Goal: Task Accomplishment & Management: Use online tool/utility

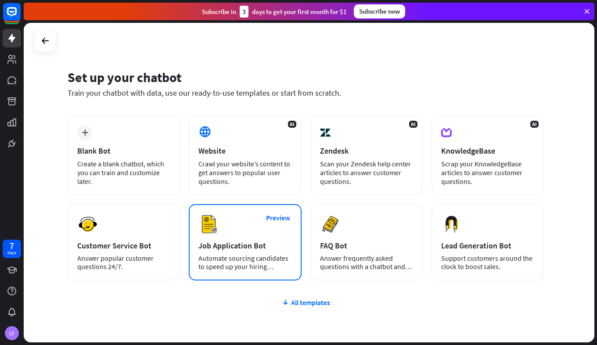
click at [254, 249] on div "Job Application Bot" at bounding box center [245, 246] width 93 height 10
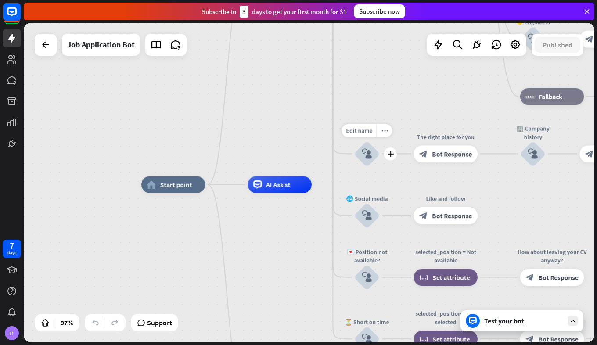
click at [369, 155] on icon "block_user_input" at bounding box center [367, 154] width 10 height 10
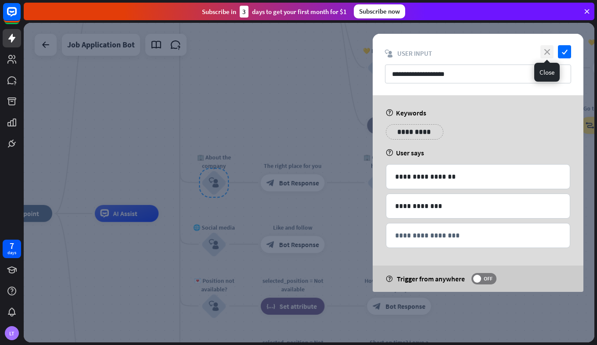
click at [547, 46] on icon "close" at bounding box center [547, 51] width 13 height 13
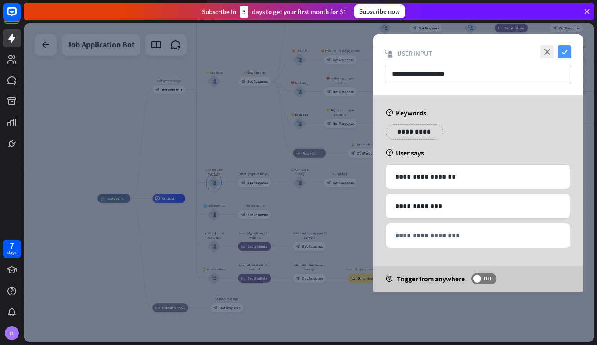
click at [568, 53] on icon "check" at bounding box center [564, 51] width 13 height 13
click at [10, 13] on rect at bounding box center [11, 11] width 19 height 19
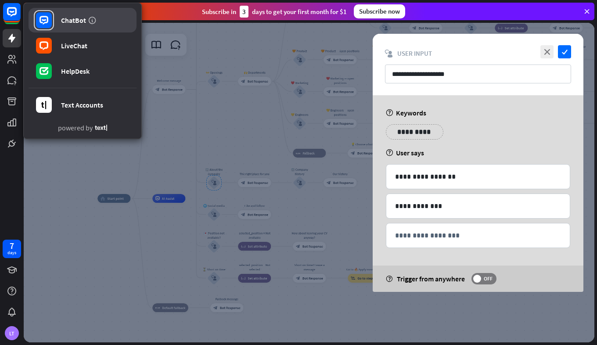
click at [49, 25] on rect at bounding box center [44, 20] width 16 height 16
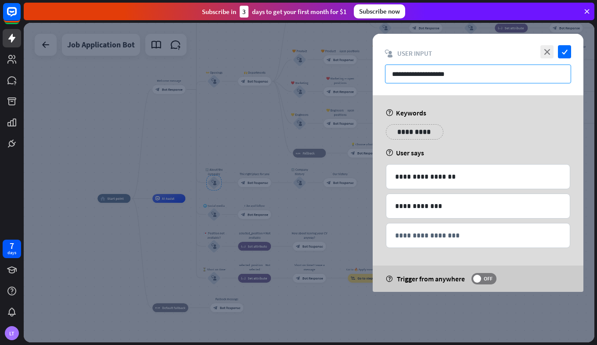
click at [483, 69] on input "**********" at bounding box center [478, 74] width 186 height 19
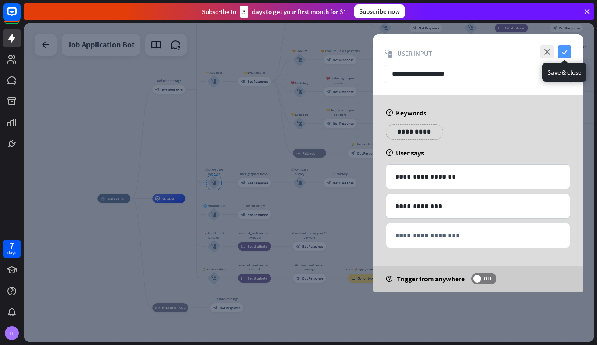
click at [565, 54] on icon "check" at bounding box center [564, 51] width 13 height 13
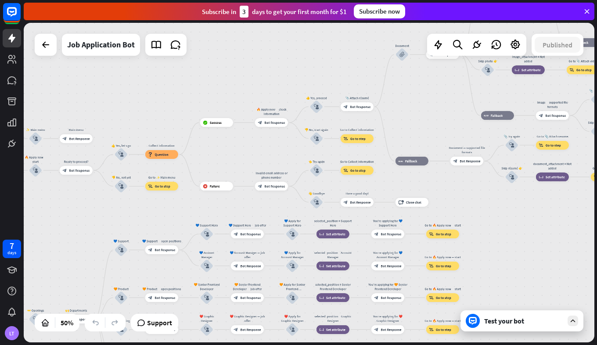
drag, startPoint x: 178, startPoint y: 128, endPoint x: -2, endPoint y: 364, distance: 296.4
click at [0, 345] on html "7 days LT close Product Help First steps Get started with ChatBot Help Center F…" at bounding box center [298, 172] width 597 height 345
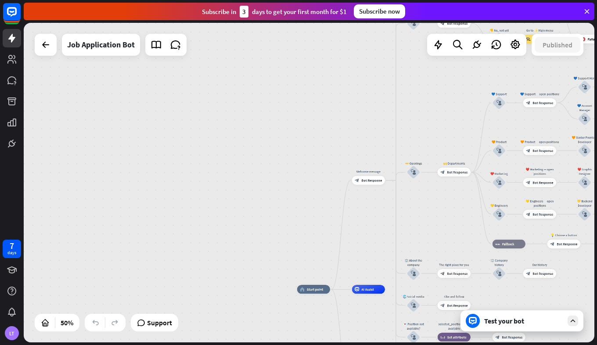
drag, startPoint x: 220, startPoint y: 166, endPoint x: 597, endPoint y: 34, distance: 398.9
click at [597, 34] on html "7 days LT close Product Help First steps Get started with ChatBot Help Center F…" at bounding box center [298, 172] width 597 height 345
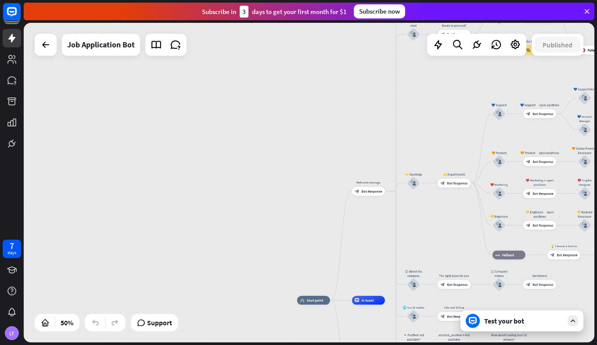
click at [587, 9] on icon at bounding box center [587, 11] width 8 height 8
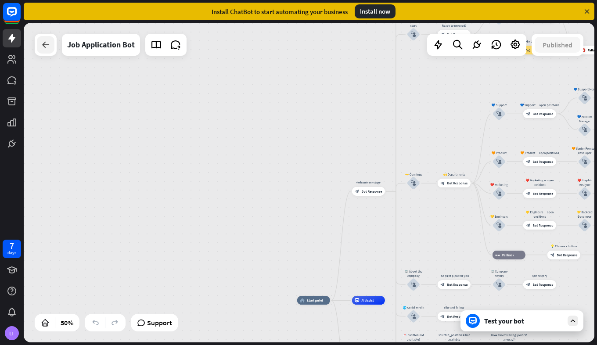
click at [47, 41] on icon at bounding box center [45, 45] width 11 height 11
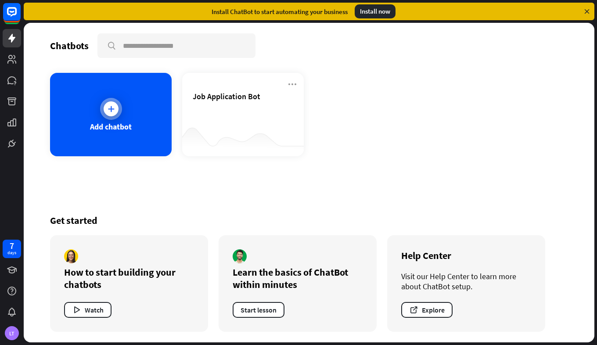
click at [119, 128] on div "Add chatbot" at bounding box center [111, 127] width 42 height 10
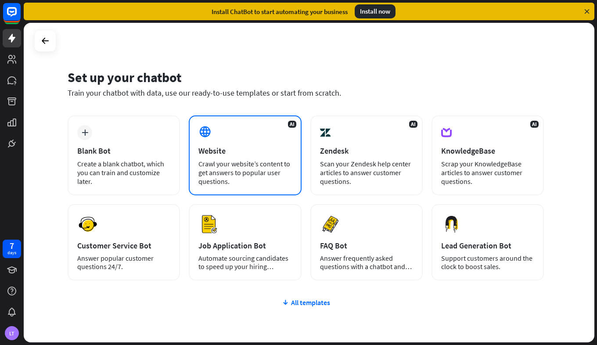
click at [261, 150] on div "Website" at bounding box center [245, 151] width 93 height 10
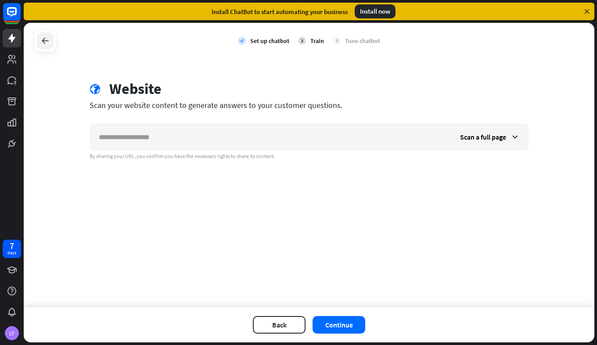
click at [46, 44] on icon at bounding box center [45, 41] width 11 height 11
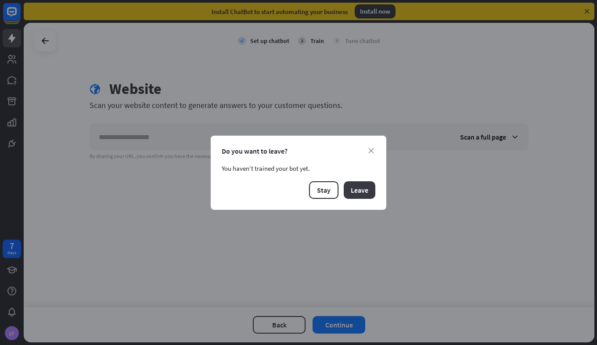
click at [360, 191] on button "Leave" at bounding box center [360, 190] width 32 height 18
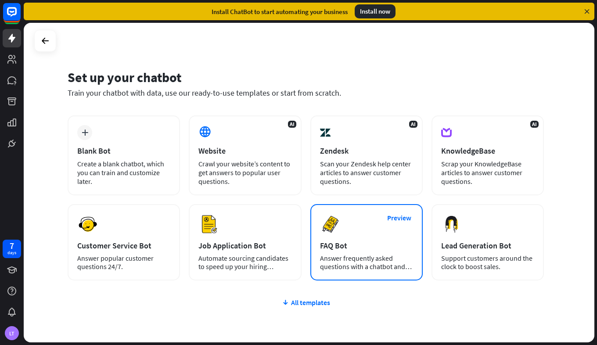
click at [368, 268] on div "Answer frequently asked questions with a chatbot and save your time." at bounding box center [366, 262] width 93 height 17
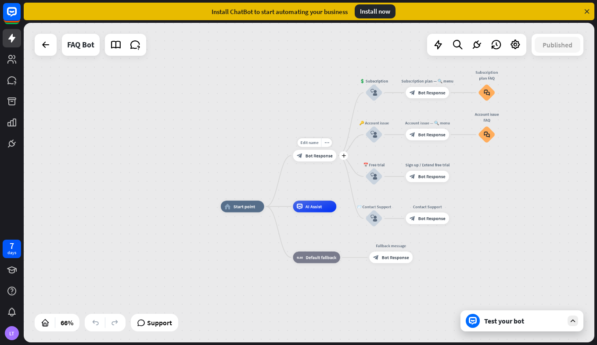
click at [324, 159] on div "block_bot_response Bot Response" at bounding box center [314, 155] width 43 height 11
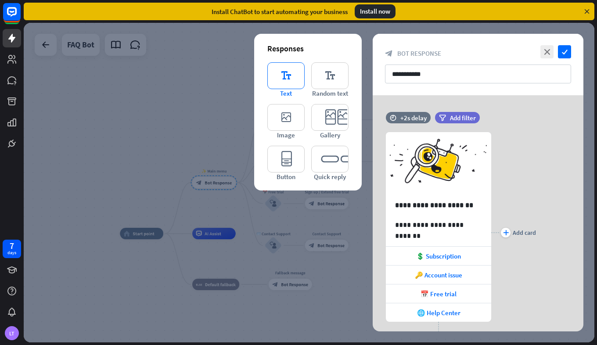
click at [283, 76] on icon "editor_text" at bounding box center [285, 75] width 37 height 27
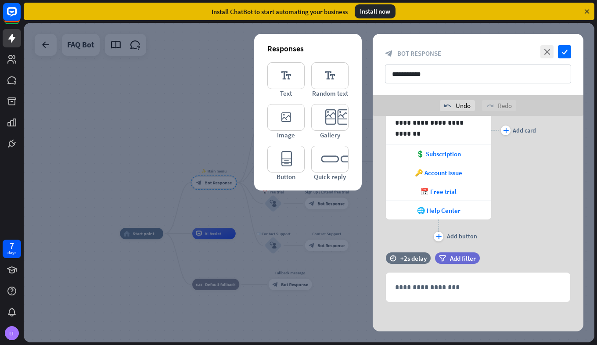
scroll to position [124, 0]
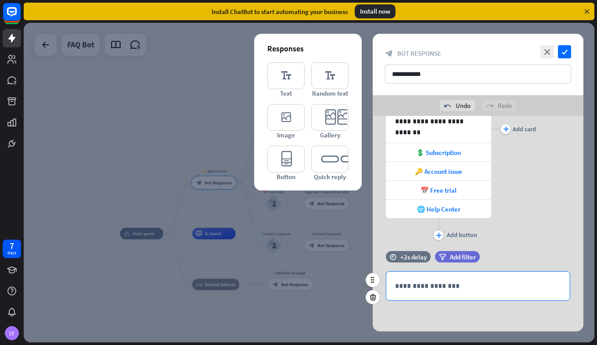
click at [429, 283] on p "**********" at bounding box center [478, 286] width 166 height 11
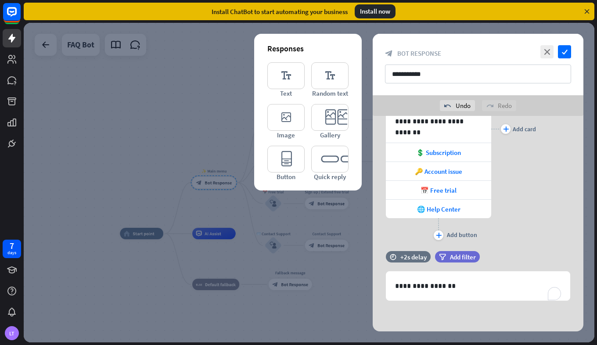
click at [472, 318] on div "**********" at bounding box center [478, 162] width 211 height 340
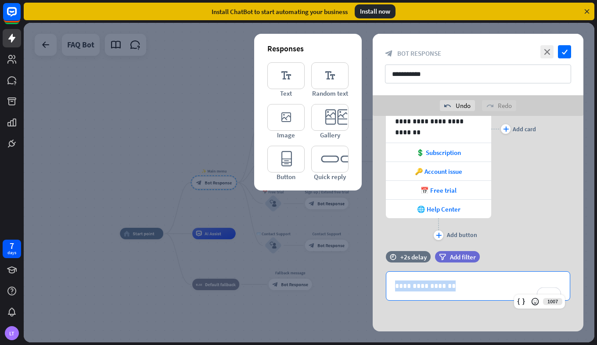
drag, startPoint x: 486, startPoint y: 282, endPoint x: 353, endPoint y: 277, distance: 133.2
click at [353, 277] on div "**********" at bounding box center [309, 183] width 571 height 320
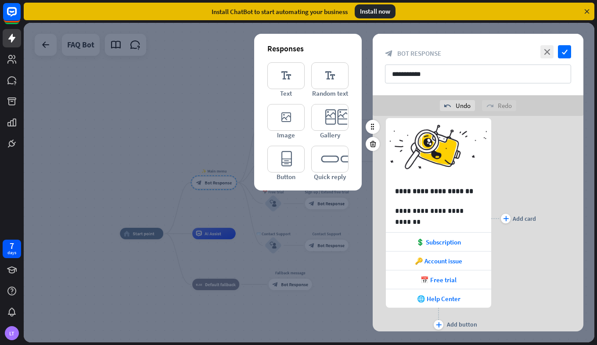
scroll to position [35, 0]
click at [568, 54] on icon "check" at bounding box center [564, 51] width 13 height 13
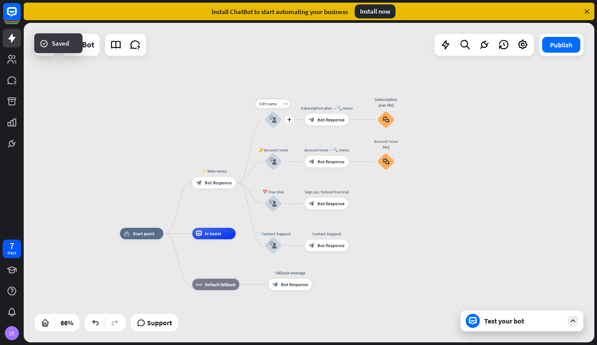
click at [274, 117] on icon "block_user_input" at bounding box center [273, 119] width 7 height 7
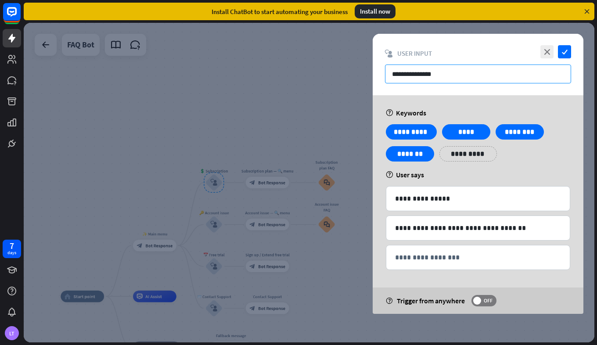
click at [459, 77] on input "**********" at bounding box center [478, 74] width 186 height 19
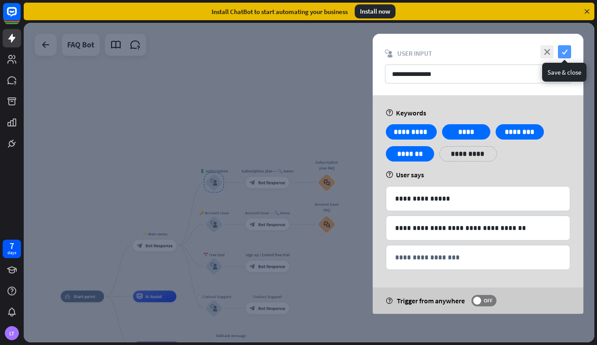
click at [565, 53] on icon "check" at bounding box center [564, 51] width 13 height 13
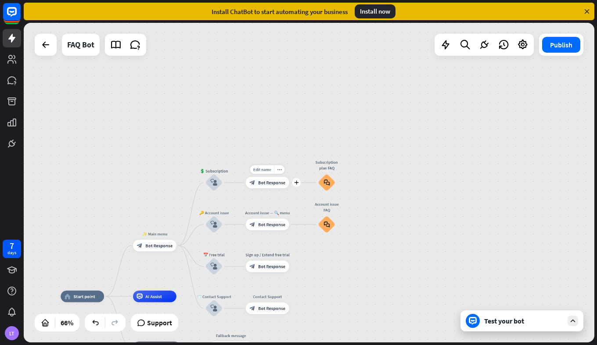
click at [266, 184] on span "Bot Response" at bounding box center [271, 183] width 27 height 6
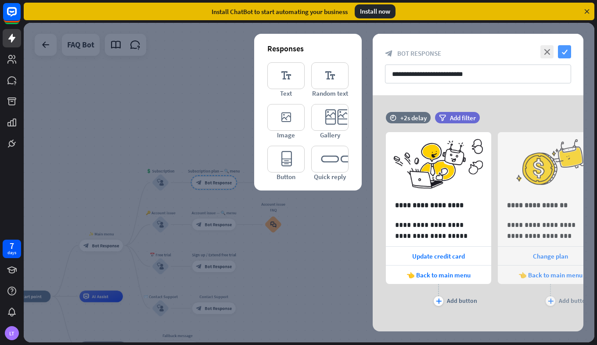
click at [567, 55] on icon "check" at bounding box center [564, 51] width 13 height 13
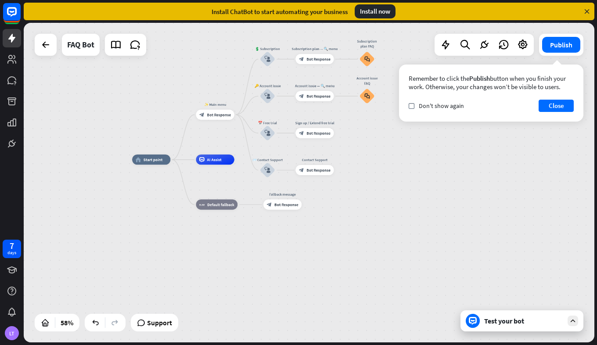
drag, startPoint x: 85, startPoint y: 238, endPoint x: 162, endPoint y: 128, distance: 134.3
click at [162, 128] on div "home_2 Start point ✨ Main menu block_bot_response Bot Response 💲 Subscription b…" at bounding box center [309, 183] width 571 height 320
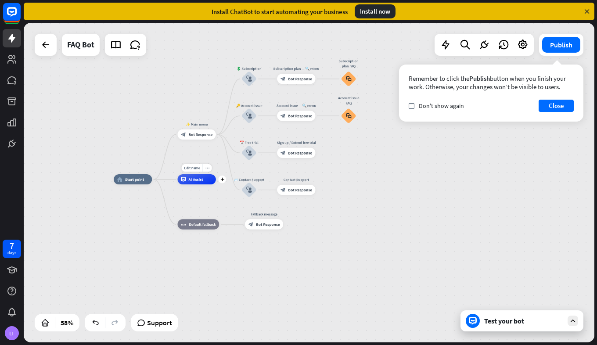
click at [198, 184] on div "AI Assist" at bounding box center [196, 179] width 38 height 10
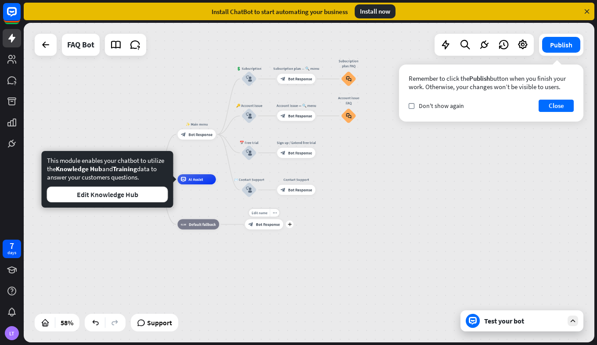
click at [245, 230] on div "Edit name more_horiz plus Fallback message block_bot_response Bot Response" at bounding box center [264, 225] width 38 height 10
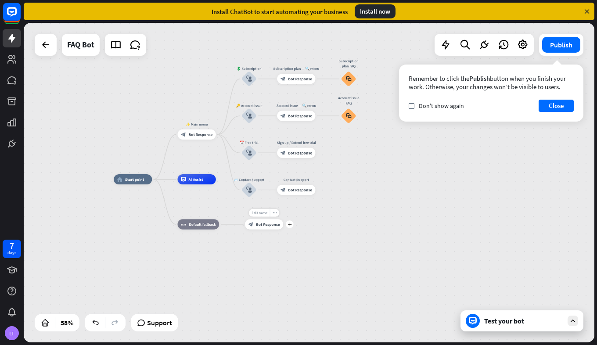
click at [261, 226] on span "Bot Response" at bounding box center [268, 224] width 24 height 5
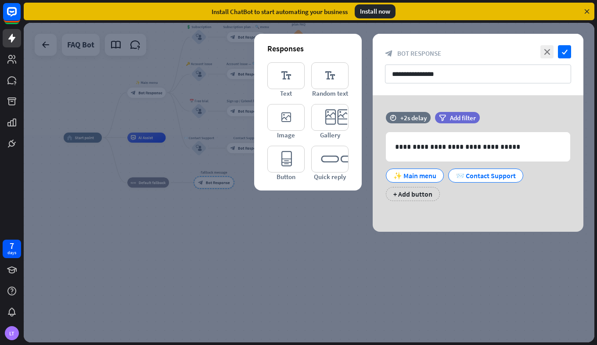
click at [283, 256] on div at bounding box center [309, 183] width 571 height 320
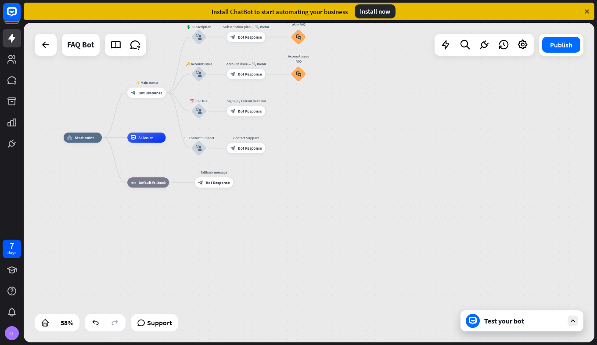
click at [42, 54] on div at bounding box center [46, 45] width 22 height 22
click at [45, 45] on icon at bounding box center [45, 45] width 11 height 11
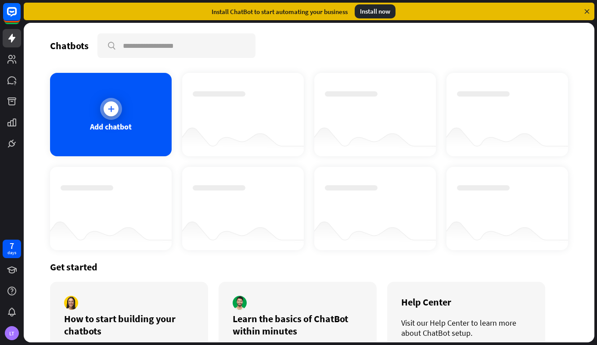
click at [115, 105] on div at bounding box center [111, 108] width 15 height 15
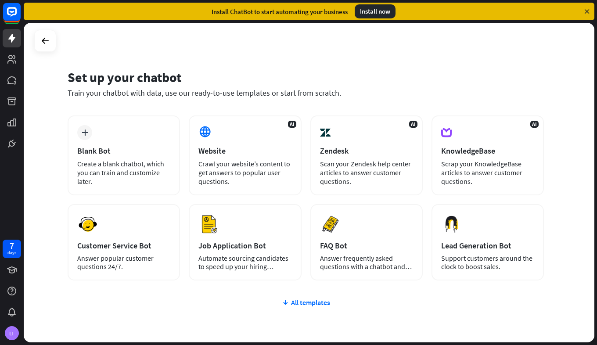
click at [130, 134] on div at bounding box center [309, 183] width 571 height 320
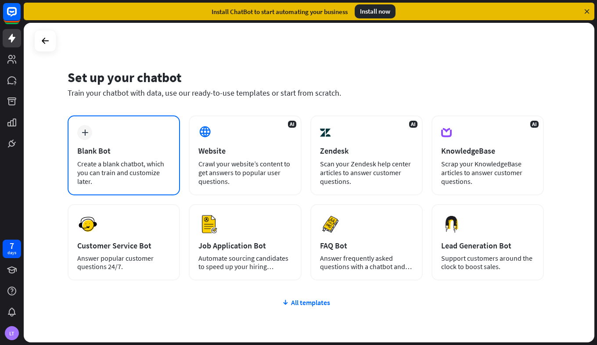
click at [102, 136] on div "plus Blank Bot Create a blank chatbot, which you can train and customize later." at bounding box center [124, 155] width 112 height 80
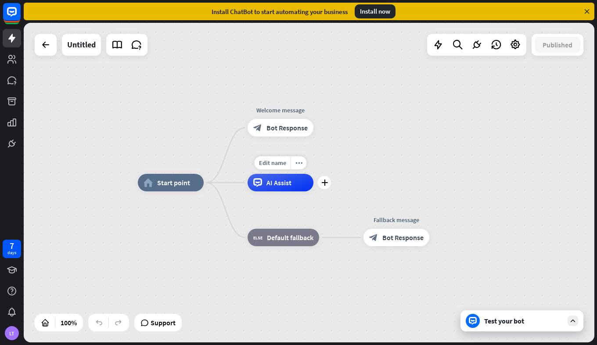
click at [270, 184] on span "AI Assist" at bounding box center [279, 182] width 25 height 9
click at [276, 128] on span "Bot Response" at bounding box center [287, 127] width 41 height 9
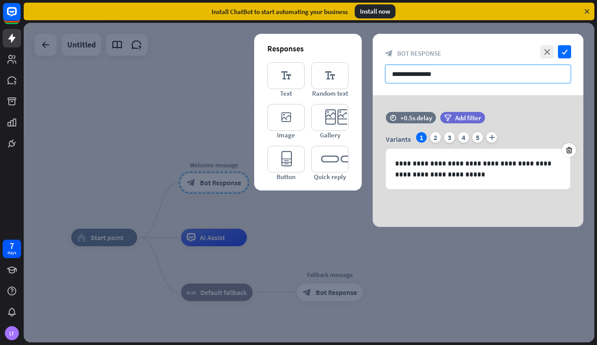
drag, startPoint x: 447, startPoint y: 76, endPoint x: 357, endPoint y: 80, distance: 90.1
click at [373, 80] on div "**********" at bounding box center [478, 130] width 211 height 193
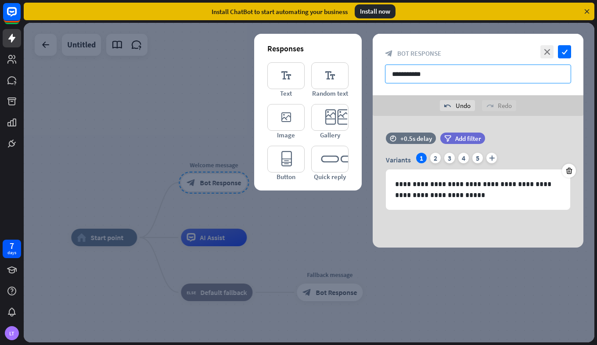
type input "**********"
click at [40, 41] on div at bounding box center [309, 183] width 571 height 320
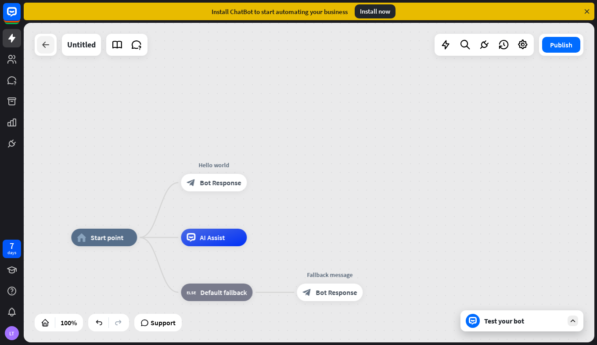
click at [50, 48] on icon at bounding box center [45, 45] width 11 height 11
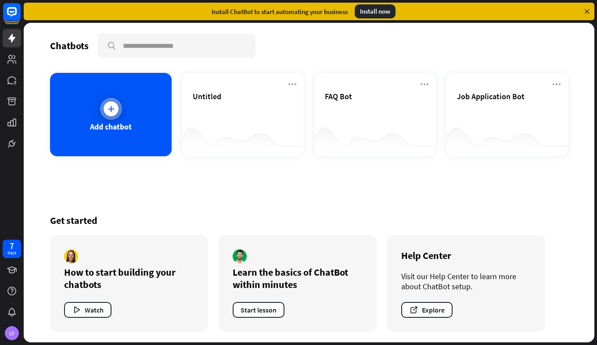
click at [110, 126] on div "Add chatbot" at bounding box center [111, 127] width 42 height 10
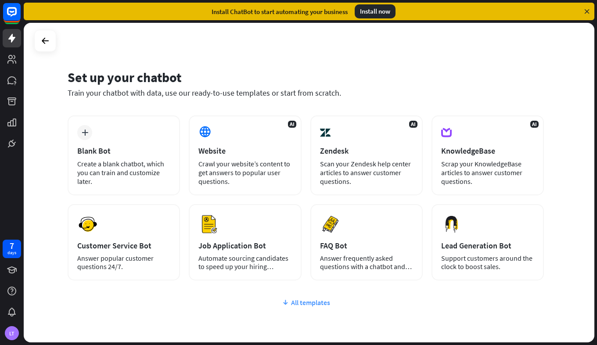
click at [294, 305] on div "All templates" at bounding box center [306, 302] width 476 height 9
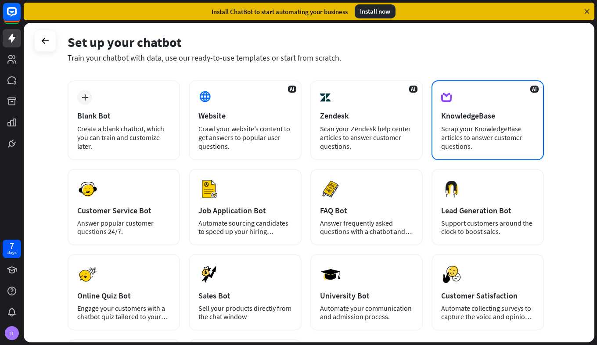
scroll to position [33, 0]
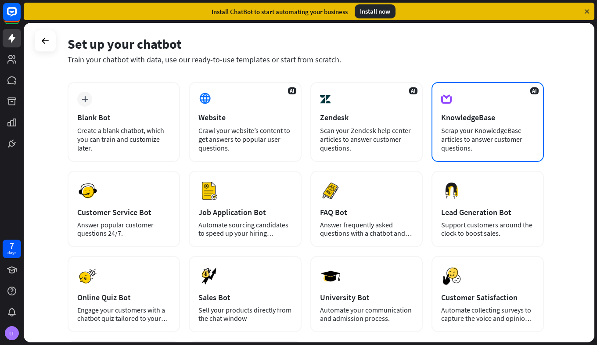
click at [490, 125] on div "AI KnowledgeBase Scrap your KnowledgeBase articles to answer customer questions." at bounding box center [488, 122] width 112 height 80
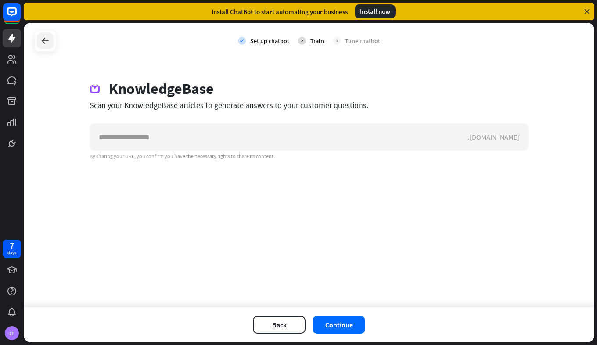
click at [42, 45] on icon at bounding box center [45, 41] width 11 height 11
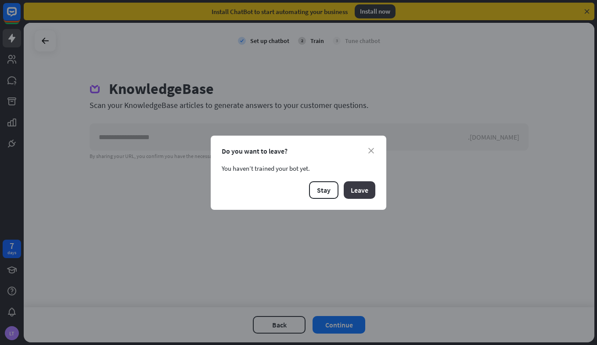
click at [355, 191] on button "Leave" at bounding box center [360, 190] width 32 height 18
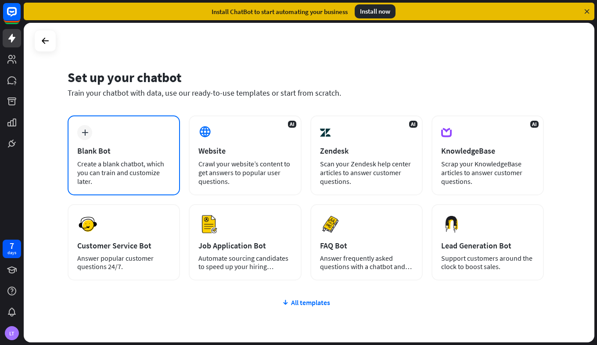
scroll to position [43, 0]
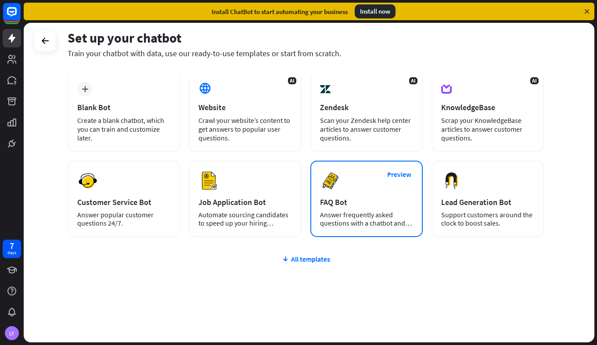
click at [379, 227] on div "Preview FAQ Bot Answer frequently asked questions with a chatbot and save your …" at bounding box center [366, 199] width 112 height 76
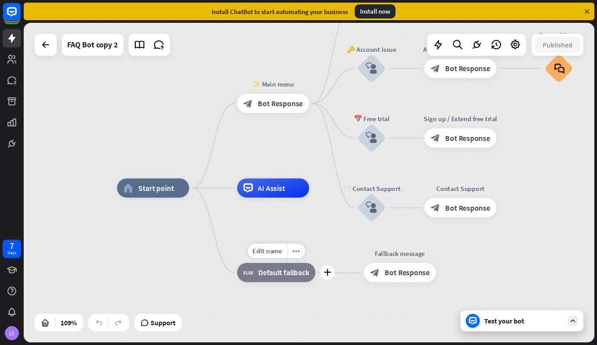
click at [289, 273] on span "Default fallback" at bounding box center [283, 273] width 51 height 10
drag, startPoint x: 303, startPoint y: 253, endPoint x: 225, endPoint y: 325, distance: 106.6
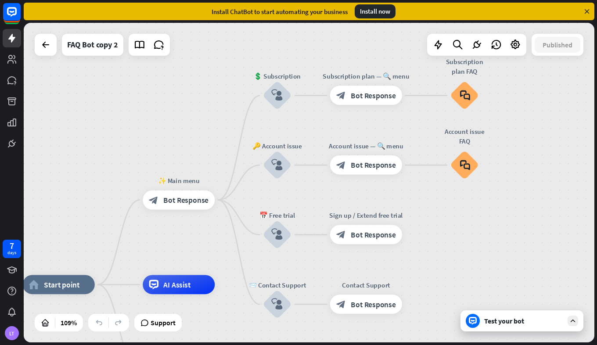
drag, startPoint x: 327, startPoint y: 238, endPoint x: 233, endPoint y: 335, distance: 135.1
click at [191, 195] on span "Bot Response" at bounding box center [185, 200] width 45 height 10
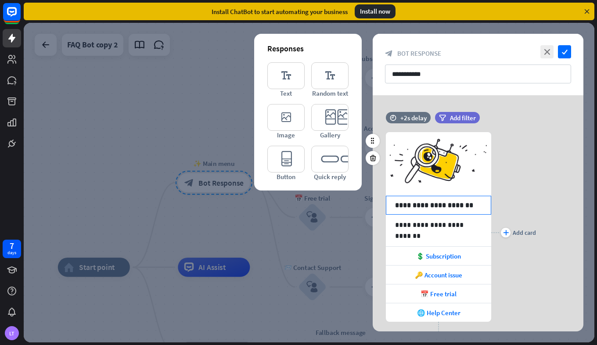
scroll to position [45, 0]
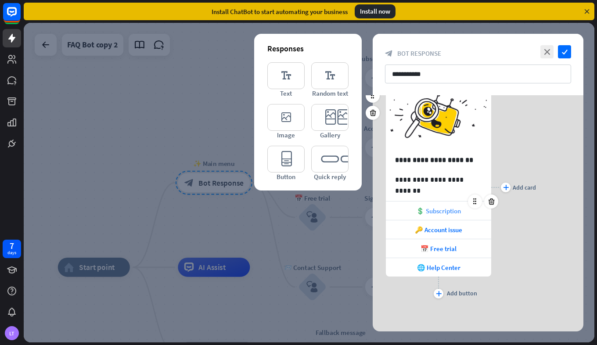
click at [435, 212] on span "💲 Subscription" at bounding box center [438, 211] width 45 height 8
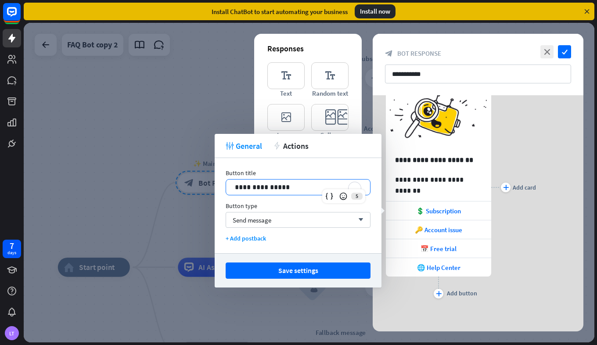
drag, startPoint x: 300, startPoint y: 188, endPoint x: 214, endPoint y: 168, distance: 87.5
click at [214, 168] on body "7 days LT close Product Help First steps Get started with ChatBot Help Center F…" at bounding box center [298, 172] width 597 height 345
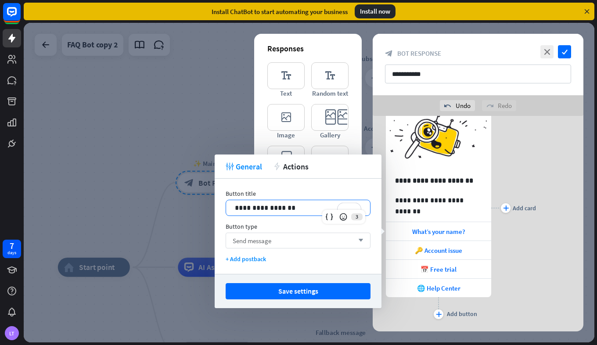
click at [301, 241] on div "Send message arrow_down" at bounding box center [298, 241] width 145 height 16
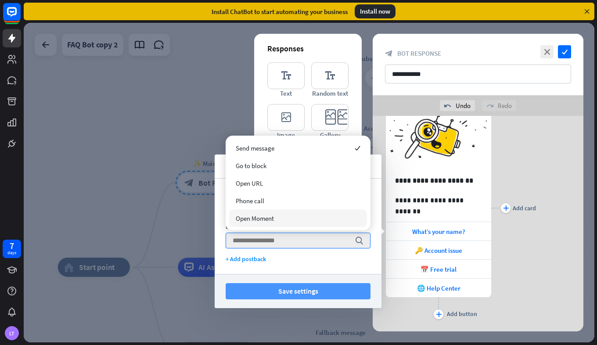
click at [284, 286] on button "Save settings" at bounding box center [298, 291] width 145 height 16
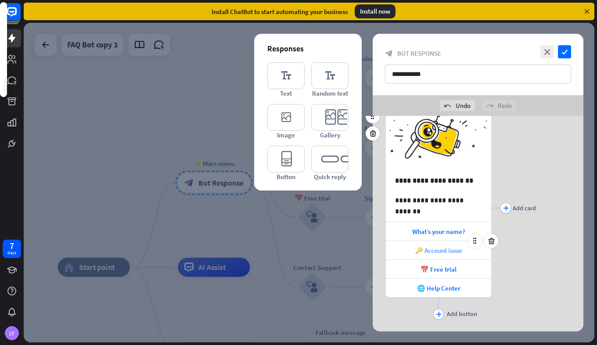
click at [447, 249] on span "🔑 Account issue" at bounding box center [438, 250] width 47 height 8
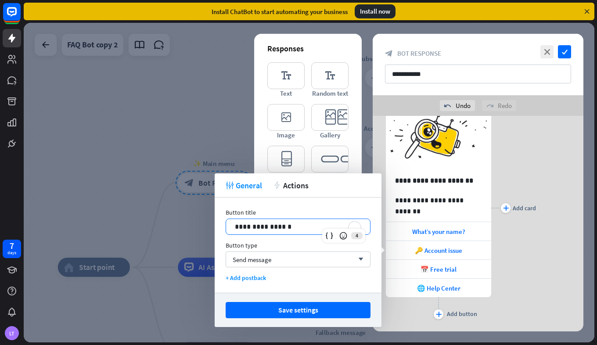
drag, startPoint x: 296, startPoint y: 224, endPoint x: 210, endPoint y: 229, distance: 85.8
click at [210, 229] on body "7 days LT close Product Help First steps Get started with ChatBot Help Center F…" at bounding box center [298, 172] width 597 height 345
drag, startPoint x: 295, startPoint y: 224, endPoint x: 233, endPoint y: 225, distance: 62.4
click at [233, 225] on div "**********" at bounding box center [298, 226] width 144 height 15
copy p "**********"
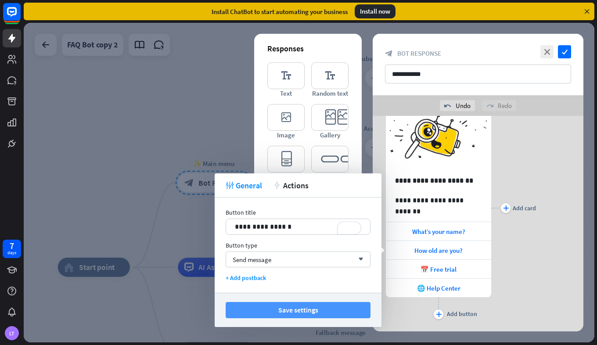
click at [263, 310] on button "Save settings" at bounding box center [298, 310] width 145 height 16
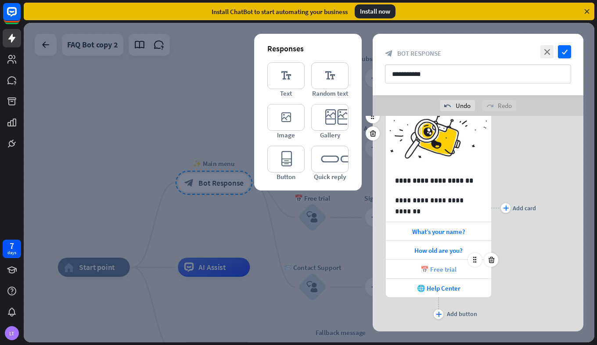
click at [435, 269] on span "📅 Free trial" at bounding box center [439, 269] width 36 height 8
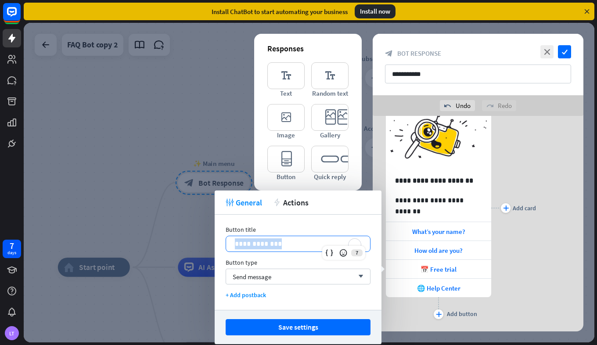
drag, startPoint x: 249, startPoint y: 245, endPoint x: 231, endPoint y: 245, distance: 18.0
click at [231, 245] on div "**********" at bounding box center [298, 243] width 144 height 15
drag, startPoint x: 250, startPoint y: 246, endPoint x: 221, endPoint y: 244, distance: 28.6
click at [221, 244] on div "**********" at bounding box center [298, 262] width 167 height 95
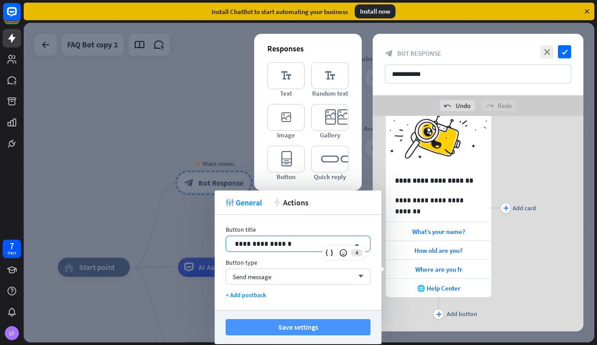
click at [273, 330] on button "Save settings" at bounding box center [298, 327] width 145 height 16
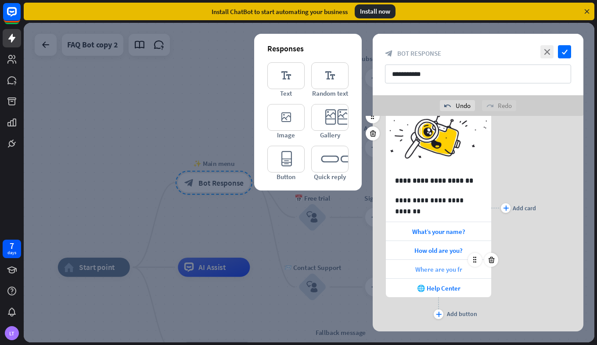
click at [459, 267] on span "Where are you fr" at bounding box center [438, 269] width 47 height 8
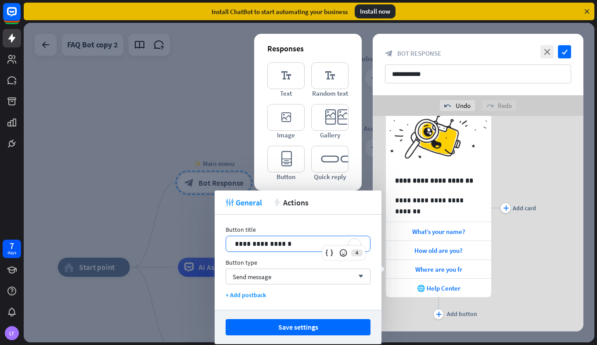
click at [285, 239] on p "**********" at bounding box center [298, 243] width 126 height 11
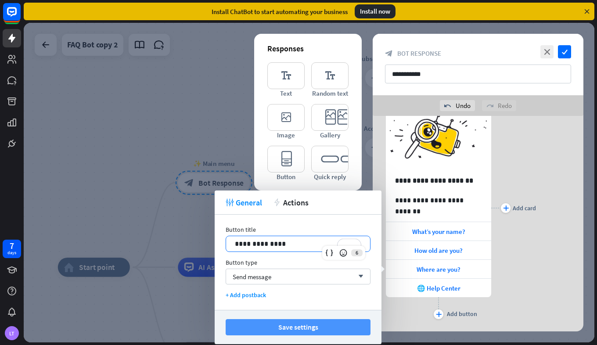
click at [262, 329] on button "Save settings" at bounding box center [298, 327] width 145 height 16
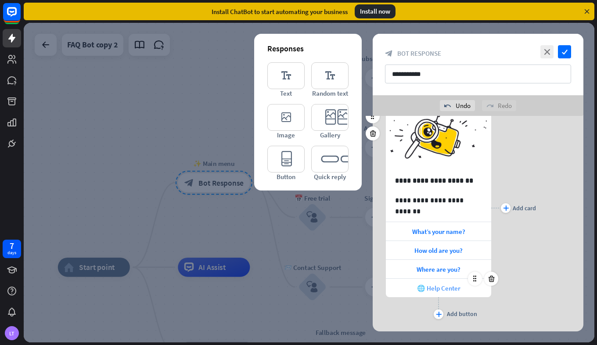
click at [447, 286] on span "🌐 Help Center" at bounding box center [438, 288] width 43 height 8
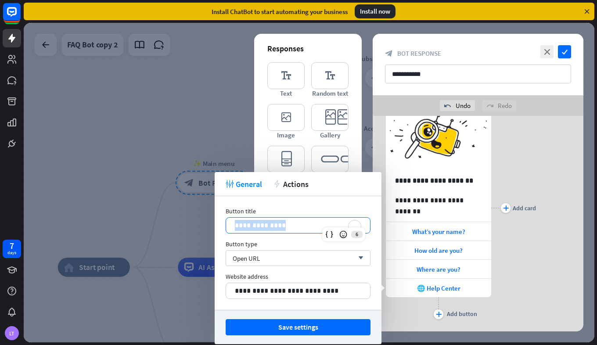
drag, startPoint x: 302, startPoint y: 219, endPoint x: 217, endPoint y: 219, distance: 84.8
click at [217, 219] on div "**********" at bounding box center [298, 253] width 167 height 114
drag, startPoint x: 285, startPoint y: 227, endPoint x: 215, endPoint y: 228, distance: 70.3
click at [215, 228] on div "**********" at bounding box center [298, 253] width 167 height 114
click at [272, 318] on div "Save settings" at bounding box center [298, 327] width 167 height 34
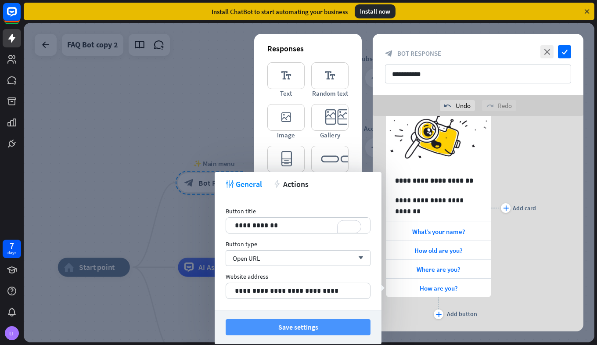
click at [277, 329] on button "Save settings" at bounding box center [298, 327] width 145 height 16
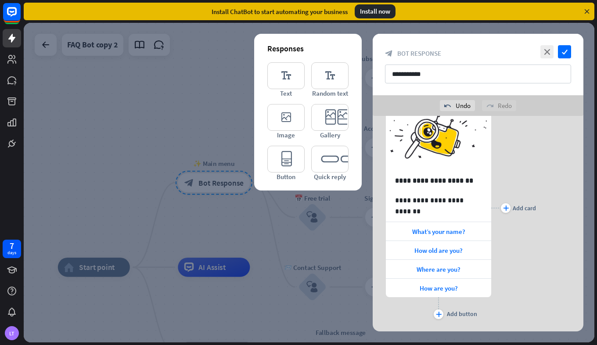
click at [297, 293] on div at bounding box center [309, 183] width 571 height 320
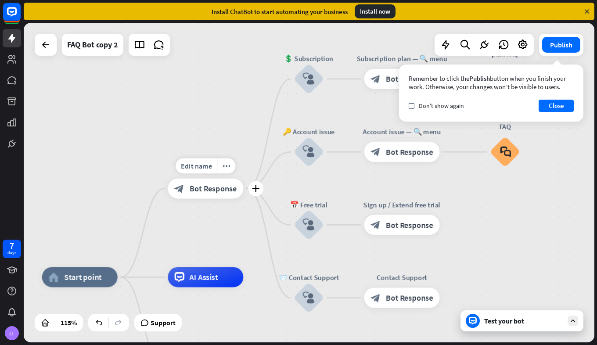
click at [211, 196] on div "block_bot_response Bot Response" at bounding box center [206, 188] width 76 height 20
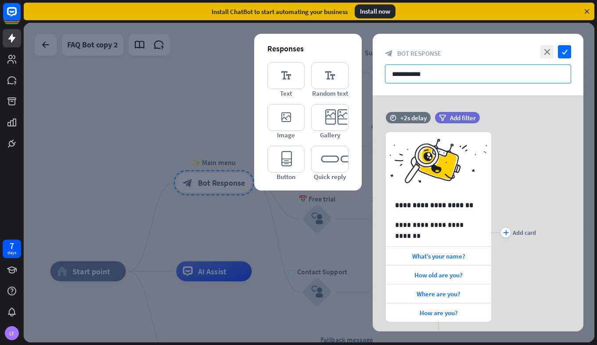
drag, startPoint x: 460, startPoint y: 73, endPoint x: 387, endPoint y: 74, distance: 72.5
click at [387, 74] on input "**********" at bounding box center [478, 74] width 186 height 19
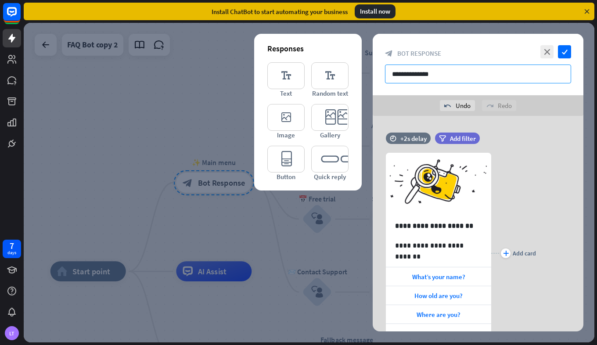
type input "**********"
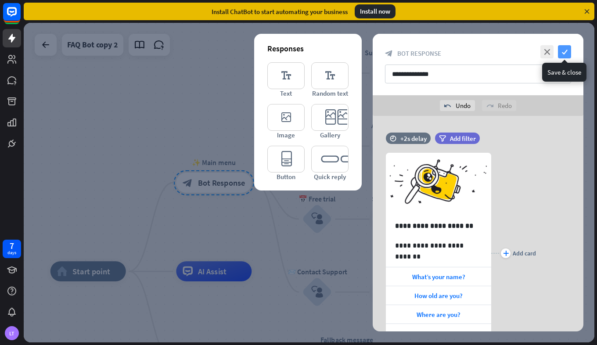
click at [565, 45] on icon "check" at bounding box center [564, 51] width 13 height 13
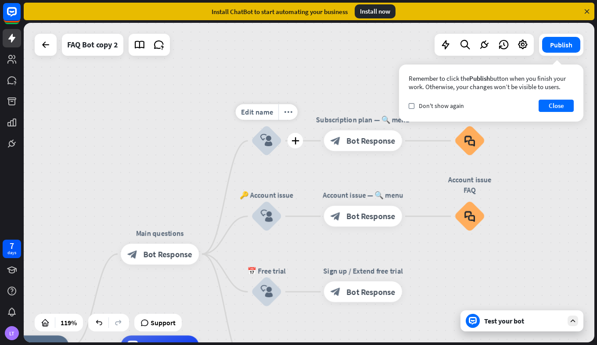
drag, startPoint x: 350, startPoint y: 79, endPoint x: 301, endPoint y: 150, distance: 85.9
click at [282, 150] on div "Edit name more_horiz plus block_user_input" at bounding box center [266, 140] width 31 height 31
click at [361, 142] on span "Bot Response" at bounding box center [370, 141] width 49 height 11
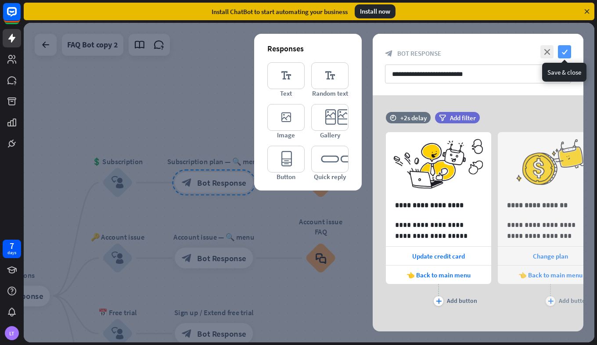
click at [562, 57] on icon "check" at bounding box center [564, 51] width 13 height 13
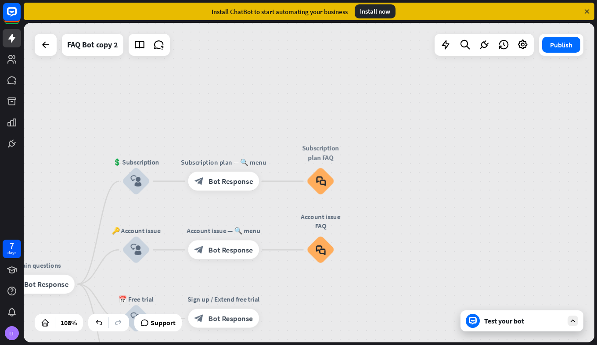
drag, startPoint x: 208, startPoint y: 153, endPoint x: 420, endPoint y: 56, distance: 232.9
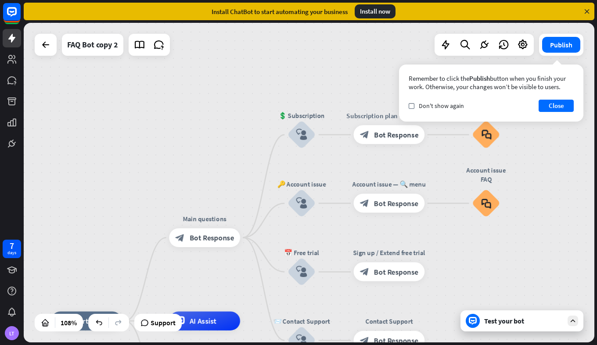
drag, startPoint x: 218, startPoint y: 102, endPoint x: 357, endPoint y: -3, distance: 173.6
click at [357, 0] on html "7 days LT close Product Help First steps Get started with ChatBot Help Center F…" at bounding box center [298, 172] width 597 height 345
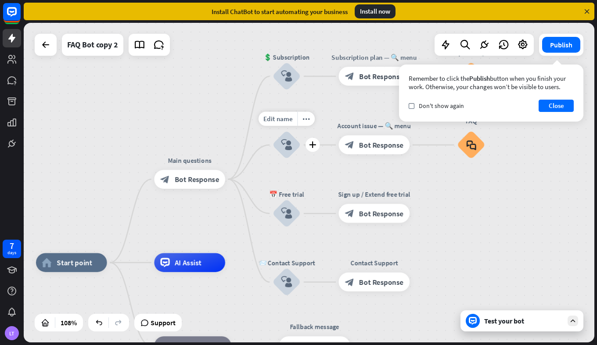
click at [285, 159] on div "Edit name more_horiz plus 🔑 Account issue block_user_input" at bounding box center [287, 145] width 29 height 29
click at [42, 47] on icon at bounding box center [45, 45] width 11 height 11
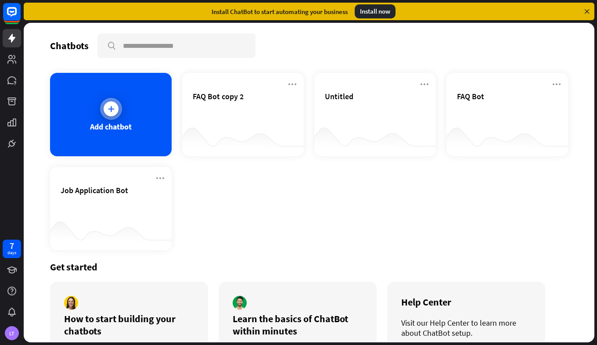
click at [127, 118] on div "Add chatbot" at bounding box center [111, 114] width 122 height 83
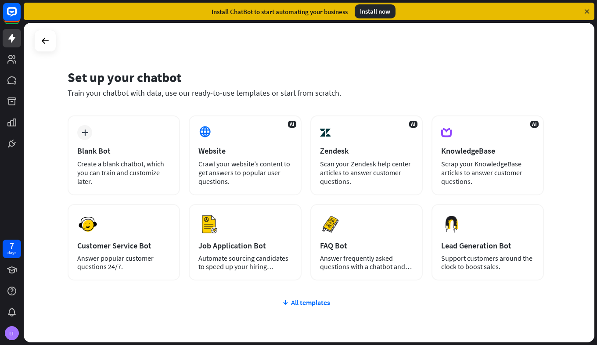
click at [300, 307] on div "plus Blank Bot Create a blank chatbot, which you can train and customize later.…" at bounding box center [306, 250] width 476 height 271
click at [290, 304] on div "All templates" at bounding box center [306, 302] width 476 height 9
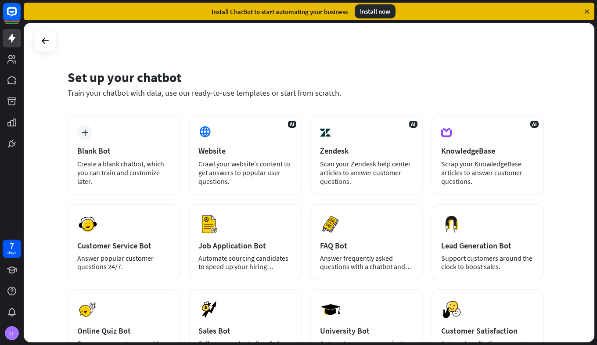
scroll to position [170, 0]
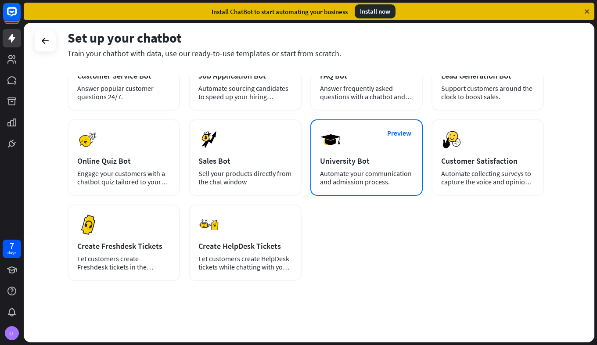
click at [359, 179] on div "Automate your communication and admission process." at bounding box center [366, 178] width 93 height 17
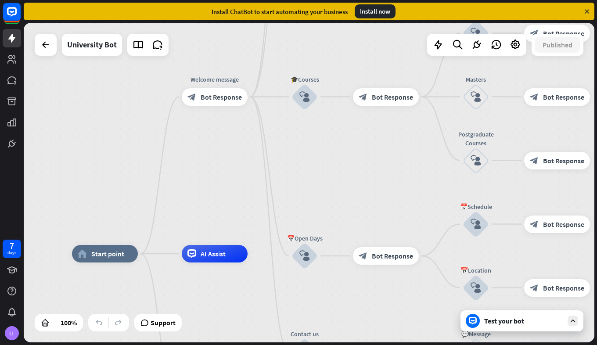
drag, startPoint x: 308, startPoint y: 253, endPoint x: 238, endPoint y: 326, distance: 101.3
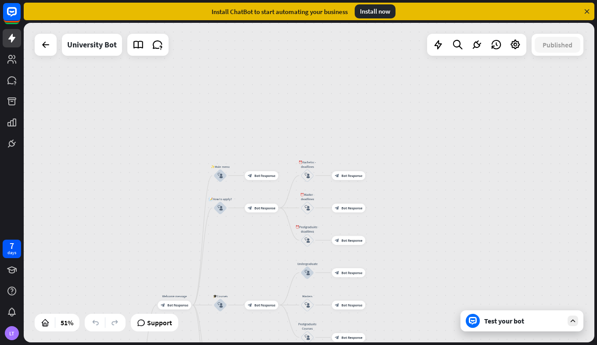
drag, startPoint x: 304, startPoint y: 253, endPoint x: 253, endPoint y: 347, distance: 107.3
click at [253, 345] on html "7 days LT close Product Help First steps Get started with ChatBot Help Center F…" at bounding box center [298, 172] width 597 height 345
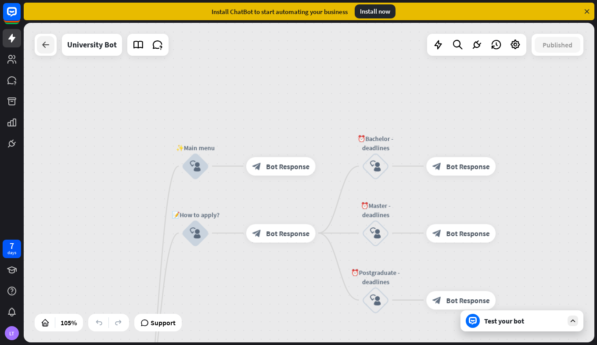
click at [47, 46] on icon at bounding box center [45, 45] width 11 height 11
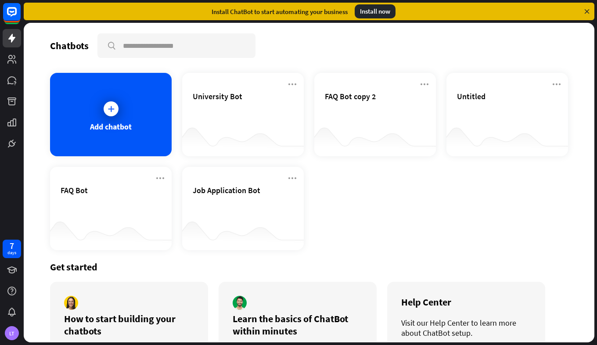
click at [59, 50] on div "Chatbots" at bounding box center [69, 46] width 39 height 12
drag, startPoint x: 59, startPoint y: 50, endPoint x: 48, endPoint y: 44, distance: 12.0
click at [48, 44] on div "Chatbots search Add chatbot University Bot FAQ Bot copy 2 Untitled FAQ Bot Job …" at bounding box center [309, 183] width 571 height 320
click at [82, 96] on div "Add chatbot" at bounding box center [111, 114] width 122 height 83
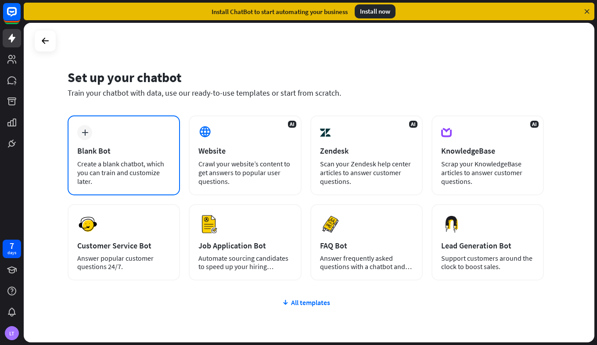
click at [90, 141] on div "plus Blank Bot Create a blank chatbot, which you can train and customize later." at bounding box center [124, 155] width 112 height 80
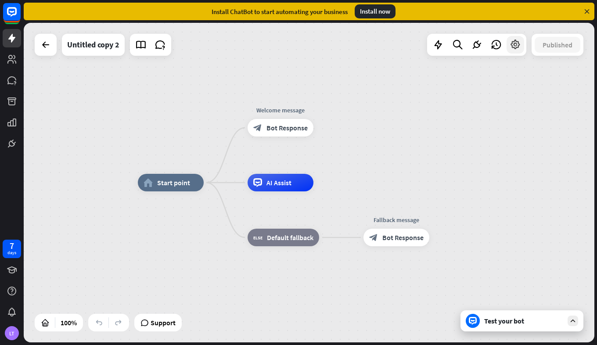
click at [512, 42] on icon at bounding box center [515, 44] width 11 height 11
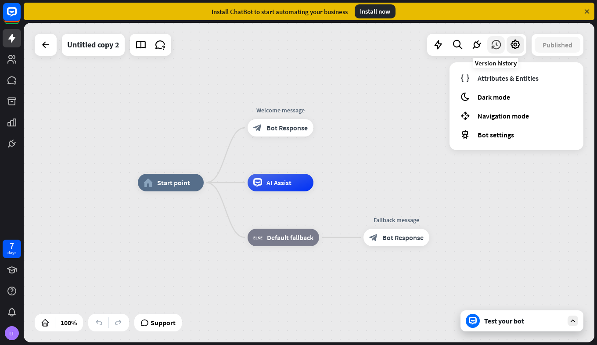
click at [497, 44] on icon at bounding box center [496, 44] width 11 height 11
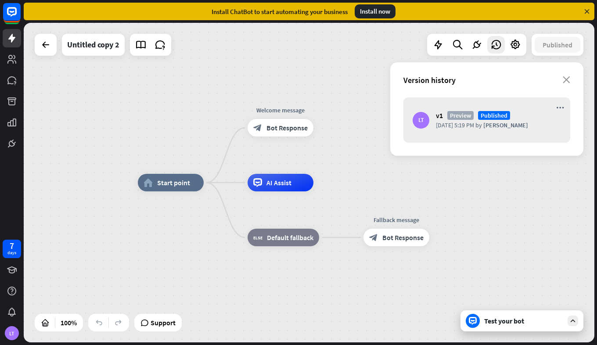
click at [518, 325] on div "Test your bot" at bounding box center [522, 320] width 123 height 21
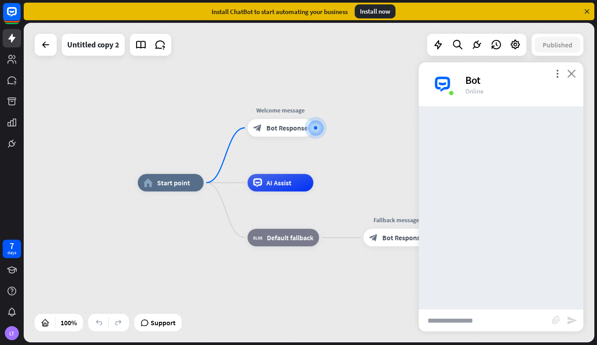
click at [574, 75] on icon "close" at bounding box center [571, 73] width 9 height 8
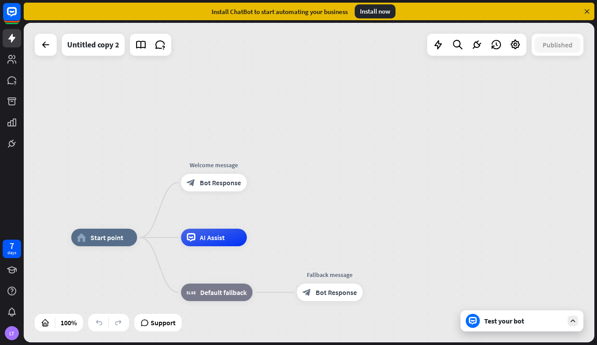
click at [588, 15] on div "Install ChatBot to start automating your business Install now" at bounding box center [309, 12] width 571 height 18
click at [588, 8] on icon at bounding box center [587, 11] width 8 height 8
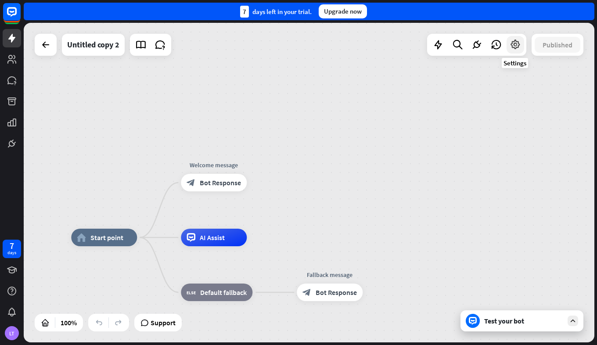
click at [520, 52] on div at bounding box center [516, 45] width 18 height 18
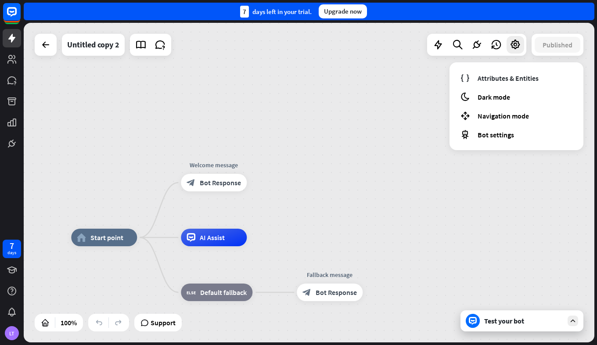
click at [308, 156] on div "home_2 Start point Welcome message block_bot_response Bot Response AI Assist bl…" at bounding box center [309, 183] width 571 height 320
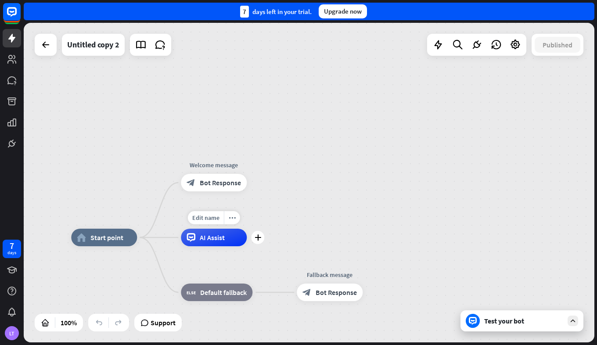
click at [212, 243] on div "AI Assist" at bounding box center [214, 238] width 66 height 18
click at [228, 221] on div "more_horiz" at bounding box center [232, 217] width 16 height 13
drag, startPoint x: 325, startPoint y: 300, endPoint x: 282, endPoint y: 223, distance: 88.3
click at [282, 223] on div "home_2 Start point Welcome message block_bot_response Bot Response AI Assist bl…" at bounding box center [309, 183] width 571 height 320
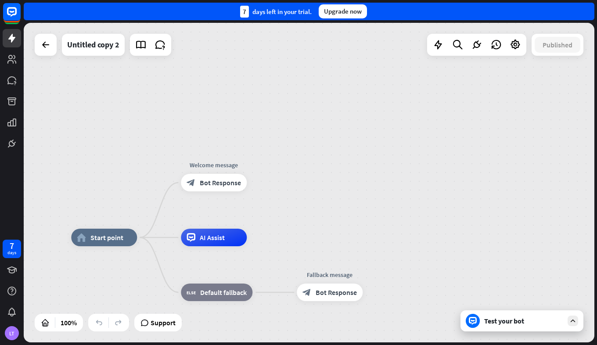
click at [149, 322] on icon at bounding box center [145, 322] width 8 height 9
click at [165, 327] on span "Support" at bounding box center [163, 323] width 25 height 14
click at [41, 50] on div at bounding box center [46, 45] width 18 height 18
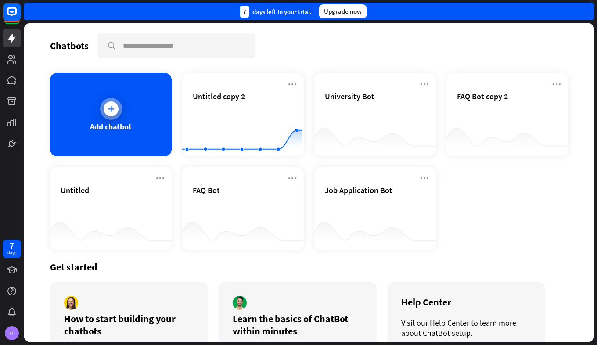
click at [122, 109] on div "Add chatbot" at bounding box center [111, 114] width 122 height 83
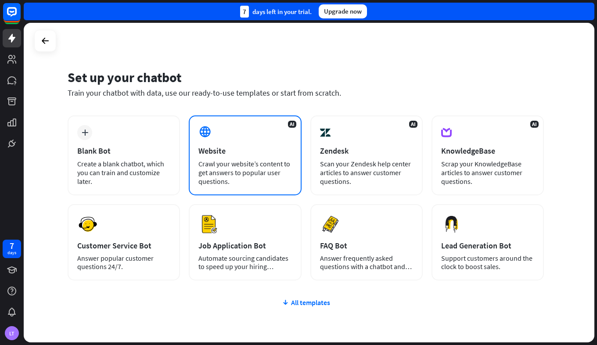
click at [279, 155] on div "Website" at bounding box center [245, 151] width 93 height 10
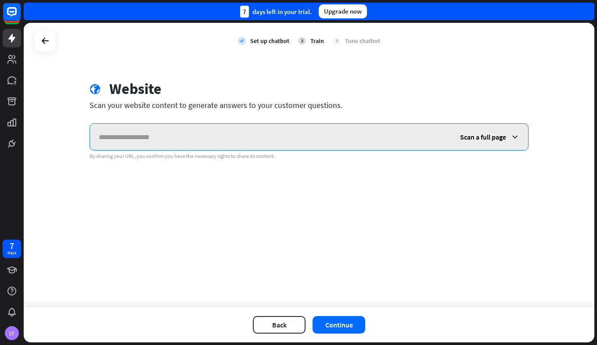
paste input "**********"
type input "**********"
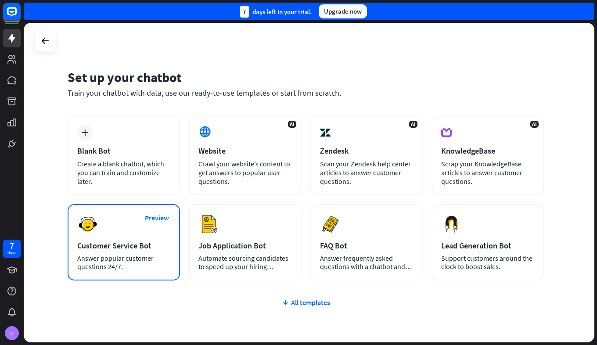
click at [120, 219] on div "Preview Customer Service Bot Answer popular customer questions 24/7." at bounding box center [124, 242] width 112 height 76
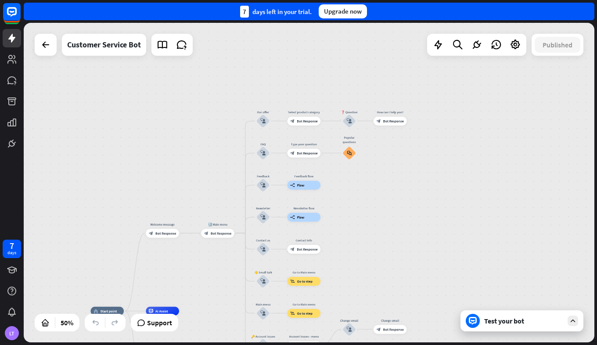
drag, startPoint x: 260, startPoint y: 203, endPoint x: 217, endPoint y: 318, distance: 123.1
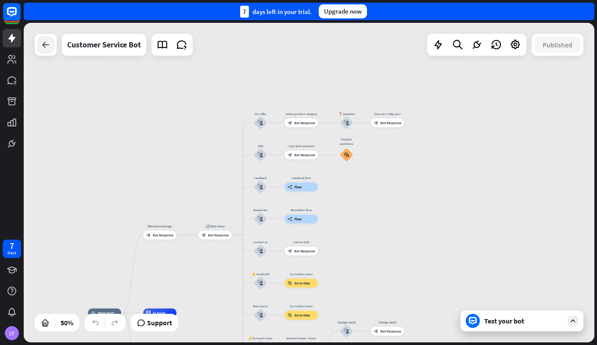
click at [48, 49] on icon at bounding box center [45, 45] width 11 height 11
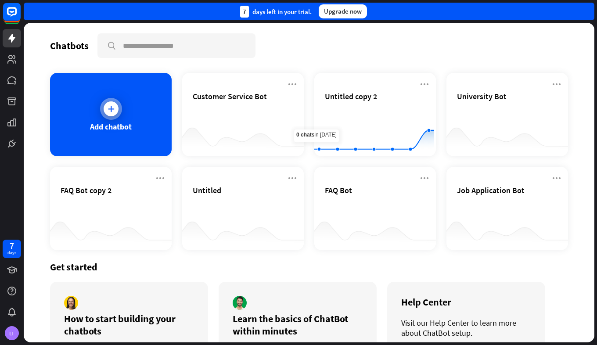
click at [130, 102] on div "Add chatbot" at bounding box center [111, 114] width 122 height 83
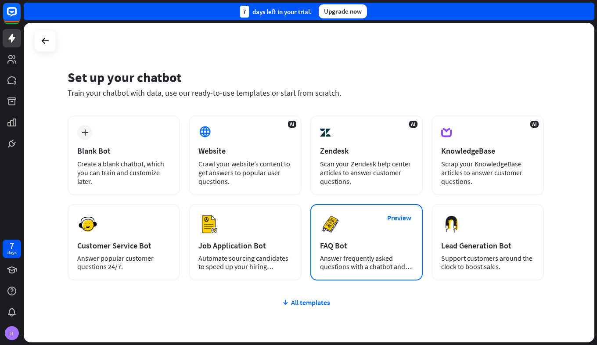
click at [355, 250] on div "FAQ Bot" at bounding box center [366, 246] width 93 height 10
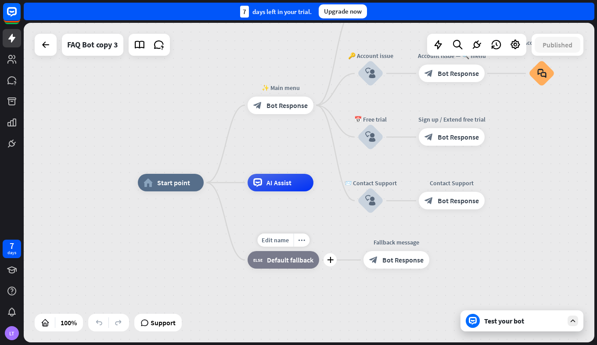
click at [294, 264] on div "block_fallback Default fallback" at bounding box center [284, 260] width 72 height 18
click at [430, 292] on div "home_2 Start point ✨ Main menu block_bot_response Bot Response 💲 Subscription b…" at bounding box center [423, 343] width 571 height 320
click at [398, 266] on div "block_bot_response Bot Response" at bounding box center [397, 260] width 66 height 18
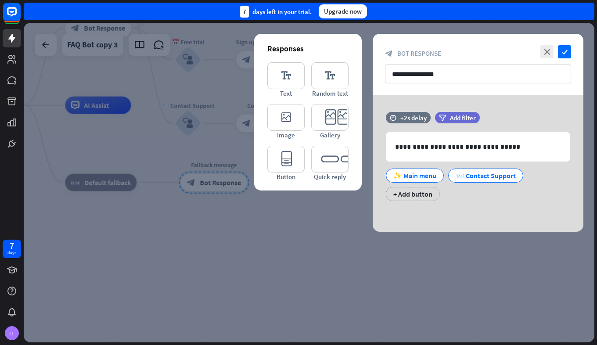
click at [343, 256] on div at bounding box center [309, 183] width 571 height 320
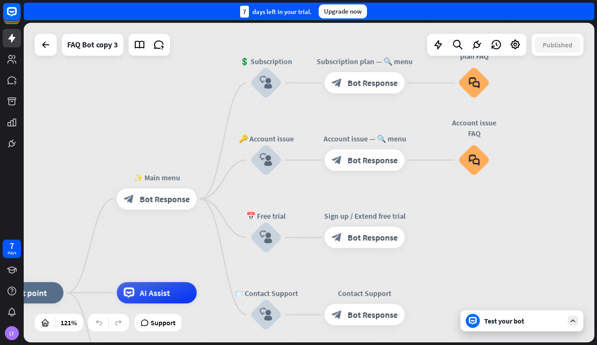
drag, startPoint x: 260, startPoint y: 170, endPoint x: 358, endPoint y: 368, distance: 220.9
click at [358, 345] on html "7 days LT close Product Help First steps Get started with ChatBot Help Center F…" at bounding box center [298, 172] width 597 height 345
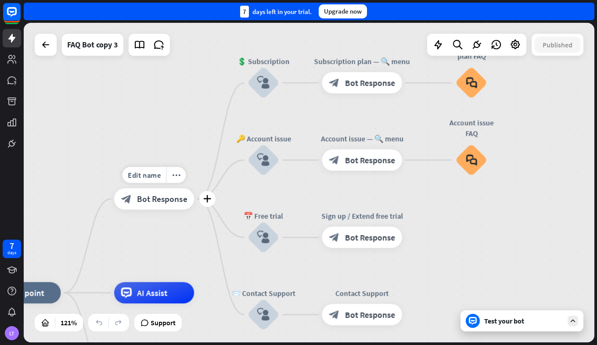
click at [163, 198] on span "Bot Response" at bounding box center [162, 199] width 50 height 11
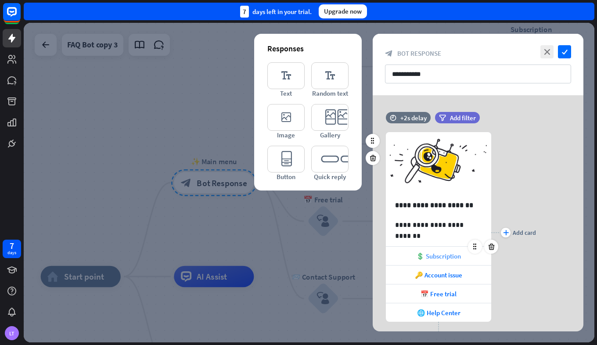
click at [462, 256] on div "💲 Subscription" at bounding box center [438, 256] width 105 height 18
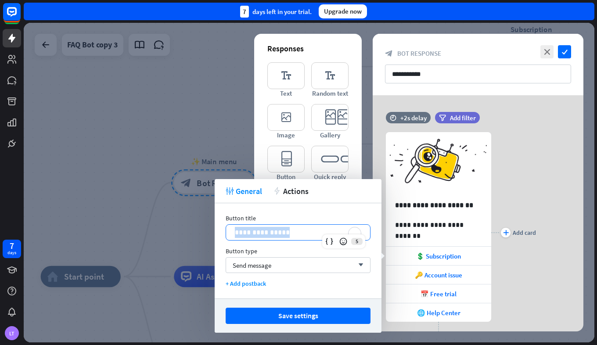
drag, startPoint x: 212, startPoint y: 223, endPoint x: 235, endPoint y: 235, distance: 25.1
click at [235, 235] on div "**********" at bounding box center [298, 232] width 144 height 15
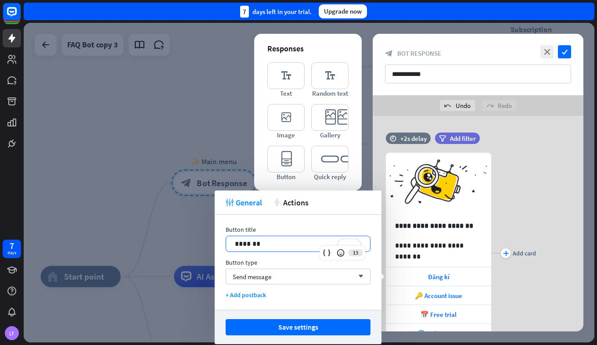
drag, startPoint x: 284, startPoint y: 244, endPoint x: 203, endPoint y: 236, distance: 81.7
click at [203, 236] on body "7 days LT close Product Help First steps Get started with ChatBot Help Center F…" at bounding box center [298, 172] width 597 height 345
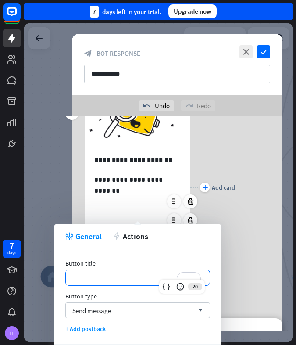
scroll to position [95, 0]
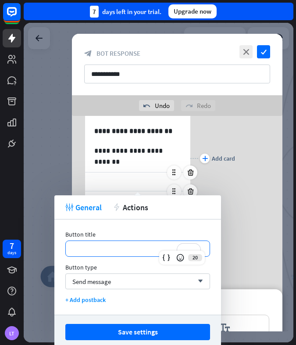
click at [101, 250] on p "**********" at bounding box center [138, 248] width 126 height 11
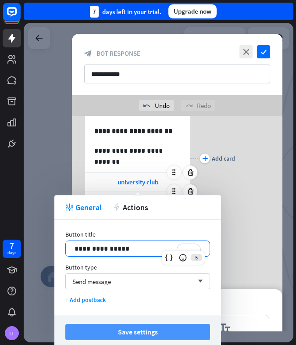
click at [105, 330] on button "Save settings" at bounding box center [137, 332] width 145 height 16
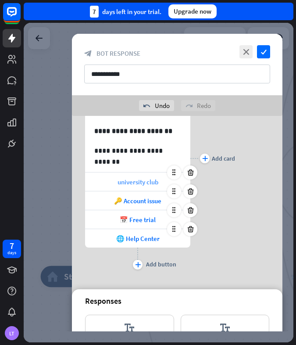
click at [158, 185] on span "university club" at bounding box center [138, 182] width 41 height 8
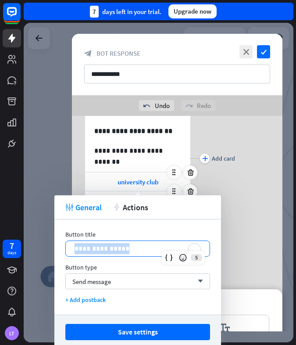
drag, startPoint x: 133, startPoint y: 245, endPoint x: 64, endPoint y: 252, distance: 69.3
click at [64, 252] on div "**********" at bounding box center [137, 267] width 167 height 95
drag, startPoint x: 119, startPoint y: 251, endPoint x: 68, endPoint y: 249, distance: 51.4
click at [68, 249] on div "**********" at bounding box center [138, 248] width 144 height 15
drag, startPoint x: 115, startPoint y: 246, endPoint x: 71, endPoint y: 245, distance: 43.5
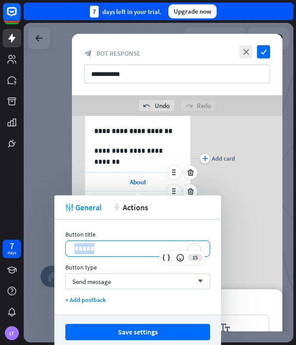
click at [71, 245] on div "*****" at bounding box center [138, 248] width 144 height 15
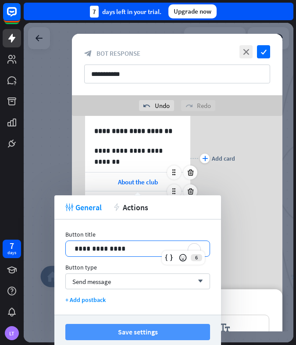
click at [115, 331] on button "Save settings" at bounding box center [137, 332] width 145 height 16
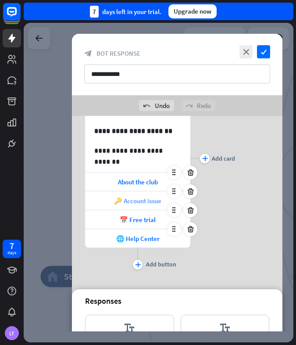
click at [134, 198] on span "🔑 Account issue" at bounding box center [137, 201] width 47 height 8
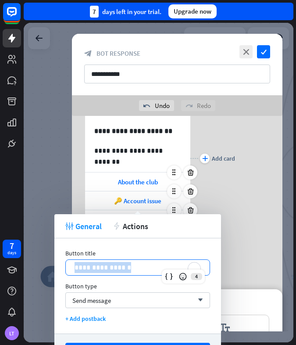
drag, startPoint x: 75, startPoint y: 268, endPoint x: 56, endPoint y: 269, distance: 18.9
click at [56, 269] on div "**********" at bounding box center [137, 285] width 167 height 95
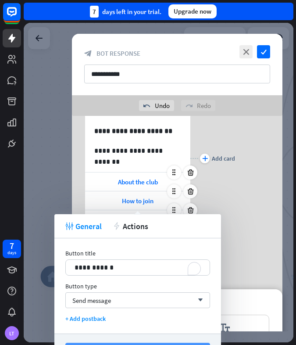
click at [118, 344] on button "Save settings" at bounding box center [137, 351] width 145 height 16
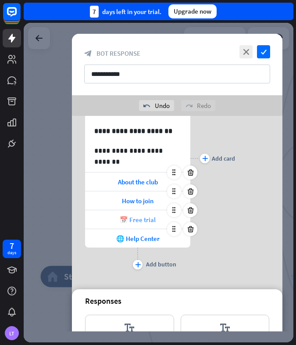
click at [133, 225] on div "📅 Free trial" at bounding box center [137, 219] width 105 height 18
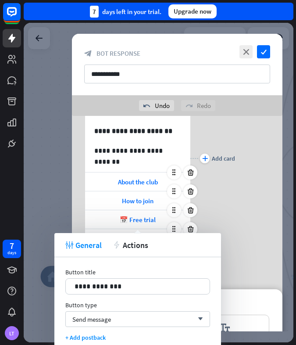
scroll to position [203, 0]
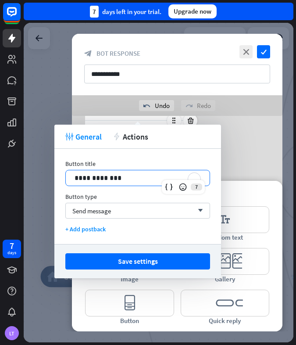
drag, startPoint x: 132, startPoint y: 176, endPoint x: 51, endPoint y: 173, distance: 80.4
click at [51, 173] on body "7 days LT close Product Help First steps Get started with ChatBot Help Center F…" at bounding box center [148, 172] width 296 height 345
drag, startPoint x: 147, startPoint y: 176, endPoint x: 61, endPoint y: 178, distance: 85.7
click at [61, 178] on div "**********" at bounding box center [137, 196] width 167 height 95
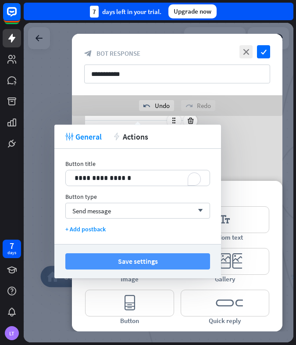
click at [114, 263] on button "Save settings" at bounding box center [137, 261] width 145 height 16
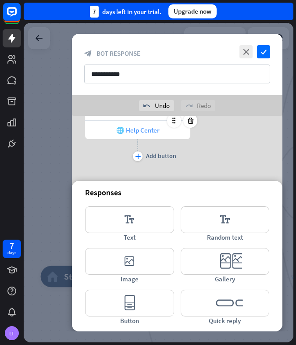
click at [128, 129] on span "🌐 Help Center" at bounding box center [137, 130] width 43 height 8
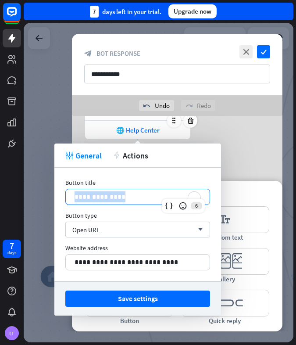
drag, startPoint x: 95, startPoint y: 195, endPoint x: 65, endPoint y: 192, distance: 30.0
click at [65, 192] on div "**********" at bounding box center [137, 197] width 145 height 16
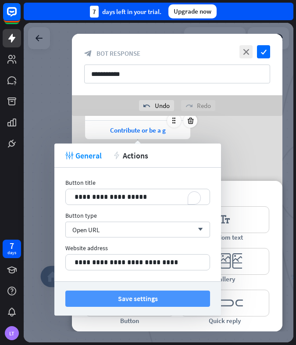
click at [113, 300] on button "Save settings" at bounding box center [137, 299] width 145 height 16
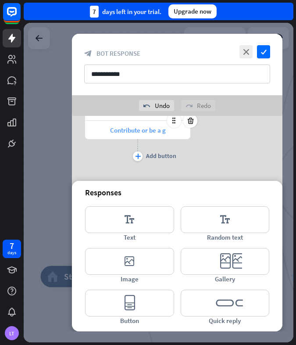
click at [152, 130] on span "Contribute or be a g" at bounding box center [138, 130] width 56 height 8
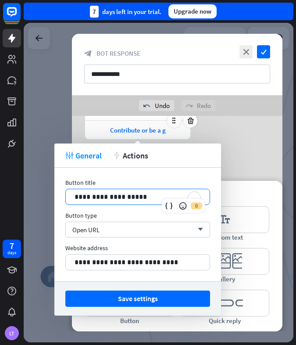
drag, startPoint x: 98, startPoint y: 203, endPoint x: 49, endPoint y: 194, distance: 50.5
click at [49, 194] on body "7 days LT close Product Help First steps Get started with ChatBot Help Center F…" at bounding box center [148, 172] width 296 height 345
drag, startPoint x: 168, startPoint y: 199, endPoint x: 68, endPoint y: 192, distance: 100.8
click at [68, 192] on div "**********" at bounding box center [137, 197] width 145 height 16
drag, startPoint x: 133, startPoint y: 195, endPoint x: 104, endPoint y: 190, distance: 29.3
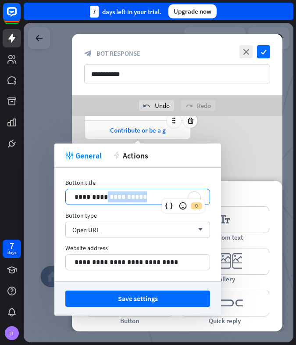
click at [104, 190] on div "**********" at bounding box center [138, 196] width 144 height 15
click at [117, 195] on p "**********" at bounding box center [138, 196] width 126 height 11
click at [127, 201] on p "**********" at bounding box center [138, 196] width 126 height 11
drag, startPoint x: 138, startPoint y: 200, endPoint x: 70, endPoint y: 195, distance: 67.8
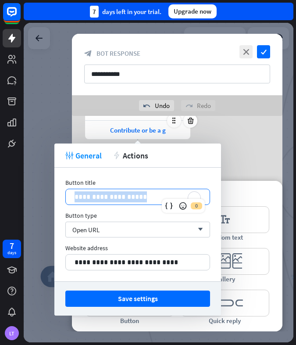
click at [70, 195] on div "**********" at bounding box center [138, 196] width 144 height 15
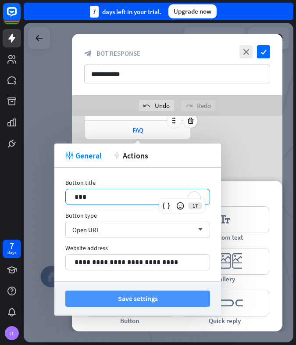
click at [142, 295] on button "Save settings" at bounding box center [137, 299] width 145 height 16
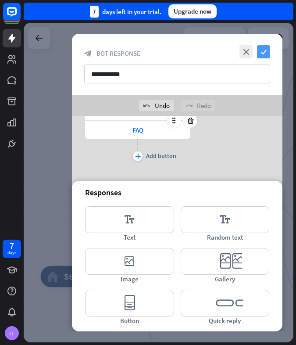
click at [263, 54] on icon "check" at bounding box center [263, 51] width 13 height 13
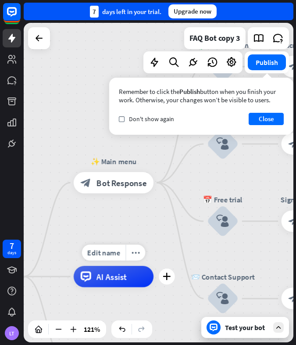
drag, startPoint x: 253, startPoint y: 127, endPoint x: 155, endPoint y: 257, distance: 162.8
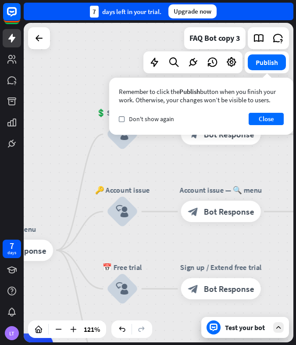
drag, startPoint x: 182, startPoint y: 230, endPoint x: 58, endPoint y: 307, distance: 146.2
click at [58, 307] on div "home_2 Start point ✨ Main menu block_bot_response Bot Response 💲 Subscription b…" at bounding box center [159, 183] width 270 height 320
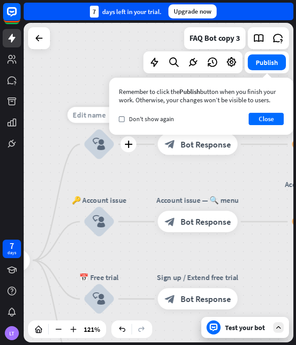
click at [89, 115] on span "Edit name" at bounding box center [89, 115] width 33 height 10
drag, startPoint x: 83, startPoint y: 114, endPoint x: 126, endPoint y: 118, distance: 42.8
click at [126, 118] on div "**********" at bounding box center [159, 183] width 270 height 320
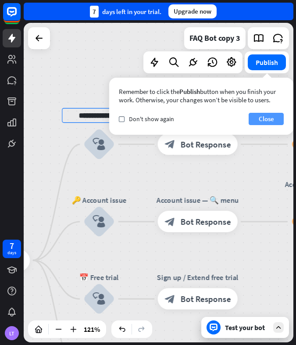
click at [267, 121] on button "Close" at bounding box center [266, 119] width 35 height 12
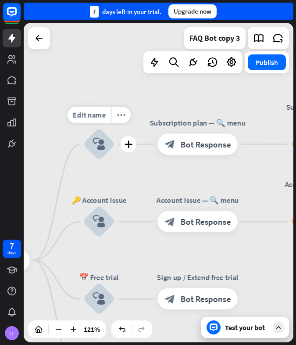
click at [108, 126] on div "💲 Subscription" at bounding box center [99, 123] width 64 height 11
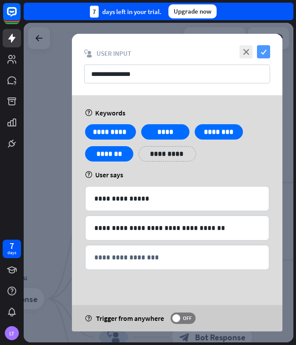
click at [262, 54] on icon "check" at bounding box center [263, 51] width 13 height 13
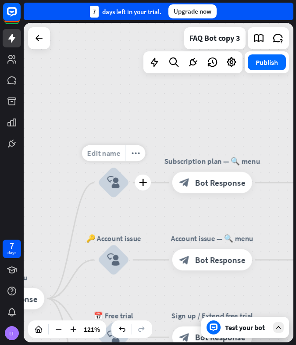
click at [101, 155] on span "Edit name" at bounding box center [103, 153] width 33 height 10
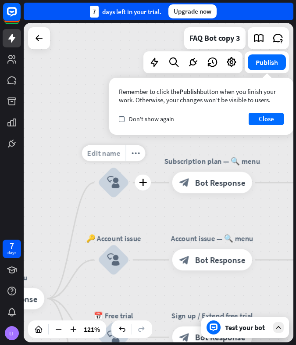
click at [101, 154] on span "Edit name" at bounding box center [103, 153] width 33 height 10
drag, startPoint x: 140, startPoint y: 155, endPoint x: 74, endPoint y: 156, distance: 65.4
click at [74, 156] on div "**********" at bounding box center [159, 183] width 270 height 320
type input "**********"
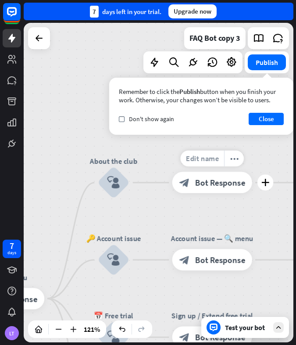
click at [202, 164] on div "Edit name" at bounding box center [202, 159] width 44 height 16
drag, startPoint x: 182, startPoint y: 160, endPoint x: 242, endPoint y: 162, distance: 60.2
click at [242, 162] on input "**********" at bounding box center [212, 159] width 75 height 15
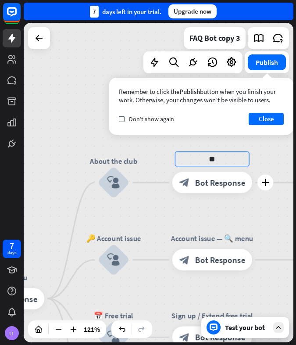
type input "*"
type input "*****"
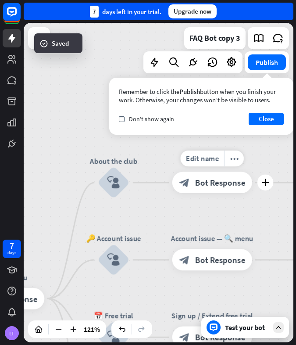
click at [211, 182] on span "Bot Response" at bounding box center [220, 182] width 50 height 11
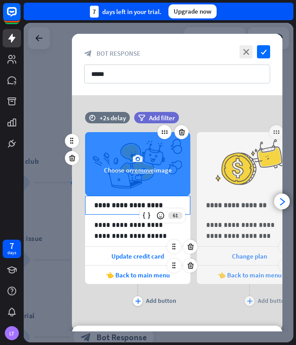
drag, startPoint x: 184, startPoint y: 198, endPoint x: 187, endPoint y: 167, distance: 30.9
click at [187, 167] on div "**********" at bounding box center [137, 213] width 105 height 189
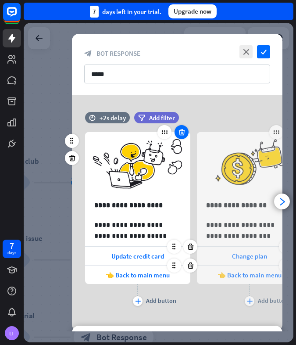
click at [181, 134] on icon at bounding box center [182, 132] width 8 height 8
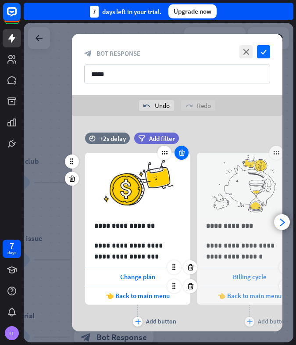
click at [182, 151] on icon at bounding box center [182, 153] width 8 height 8
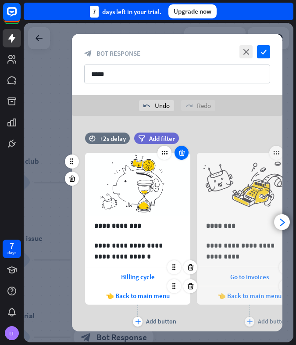
click at [182, 151] on icon at bounding box center [182, 153] width 8 height 8
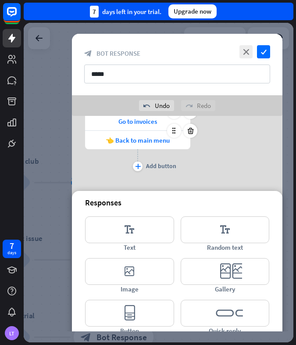
scroll to position [110, 0]
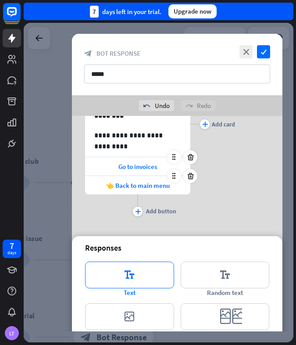
click at [112, 270] on icon "editor_text" at bounding box center [129, 275] width 89 height 27
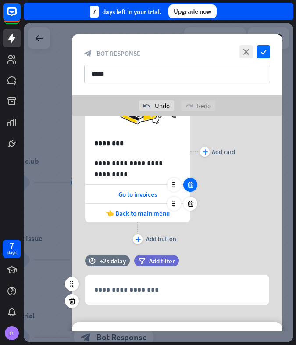
click at [191, 184] on icon at bounding box center [191, 185] width 8 height 8
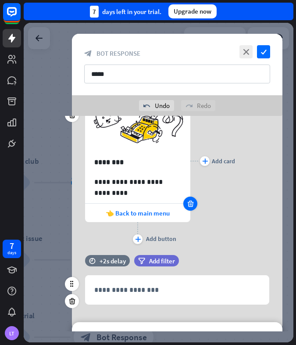
click at [190, 204] on icon at bounding box center [191, 204] width 8 height 8
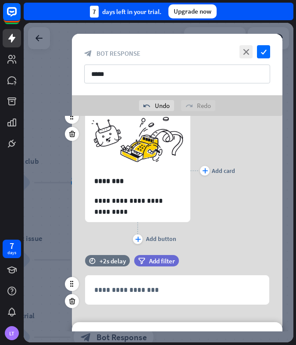
scroll to position [0, 0]
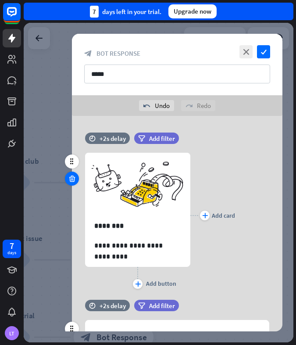
click at [70, 178] on icon at bounding box center [72, 179] width 8 height 8
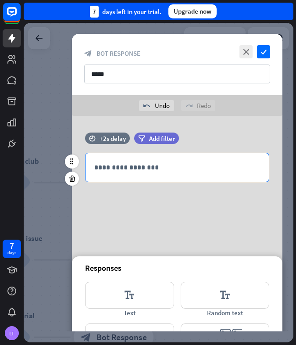
click at [130, 170] on p "**********" at bounding box center [177, 167] width 166 height 11
drag, startPoint x: 11, startPoint y: 199, endPoint x: 121, endPoint y: 164, distance: 116.1
click at [121, 164] on p "**********" at bounding box center [177, 167] width 166 height 11
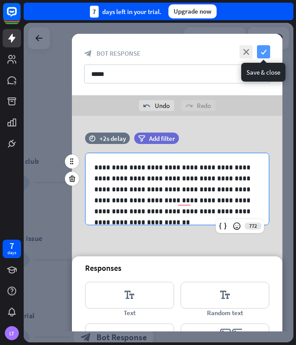
click at [265, 51] on icon "check" at bounding box center [263, 51] width 13 height 13
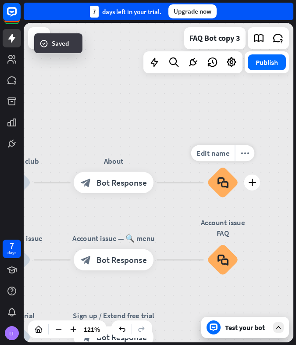
click at [224, 188] on icon "block_faq" at bounding box center [222, 183] width 11 height 12
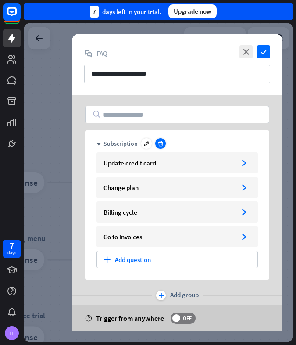
click at [160, 144] on icon at bounding box center [161, 144] width 7 height 7
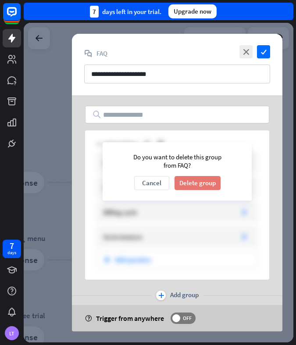
click at [202, 180] on button "Delete group" at bounding box center [198, 183] width 46 height 14
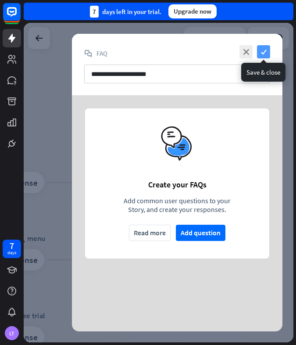
click at [265, 51] on icon "check" at bounding box center [263, 51] width 13 height 13
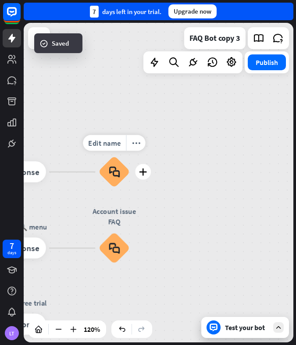
drag, startPoint x: 143, startPoint y: 212, endPoint x: 142, endPoint y: 201, distance: 10.5
click at [130, 188] on div "Edit name more_horiz plus block_faq" at bounding box center [115, 172] width 32 height 32
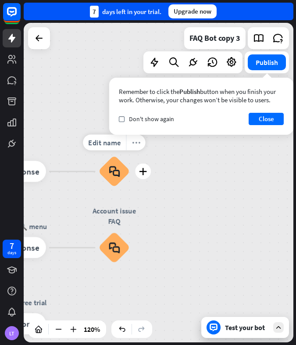
click at [136, 147] on div "more_horiz" at bounding box center [135, 143] width 19 height 16
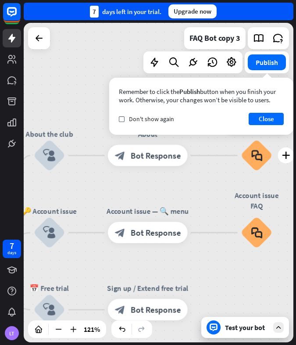
drag, startPoint x: 98, startPoint y: 199, endPoint x: 238, endPoint y: 182, distance: 141.5
click at [241, 172] on div "Edit name more_horiz plus block_faq" at bounding box center [257, 156] width 32 height 32
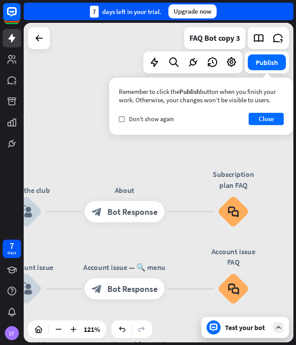
drag, startPoint x: 193, startPoint y: 197, endPoint x: 170, endPoint y: 254, distance: 61.1
click at [170, 254] on div "home_2 Start point ✨ Main menu block_bot_response Bot Response About the club b…" at bounding box center [159, 183] width 270 height 320
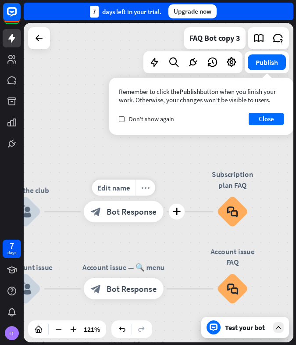
click at [145, 193] on div "more_horiz" at bounding box center [146, 188] width 20 height 16
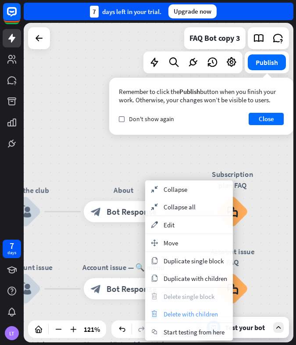
click at [185, 315] on span "Delete with children" at bounding box center [191, 314] width 54 height 8
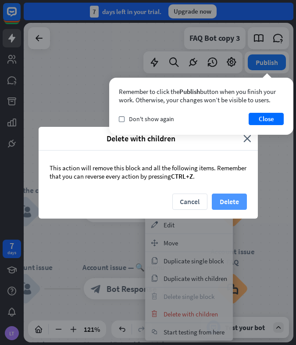
click at [230, 202] on button "Delete" at bounding box center [229, 202] width 35 height 16
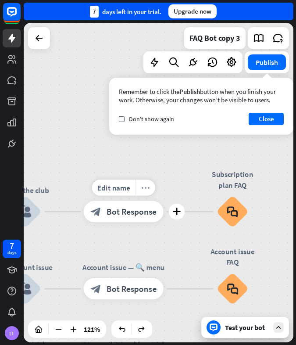
click at [146, 195] on div "more_horiz" at bounding box center [146, 188] width 20 height 16
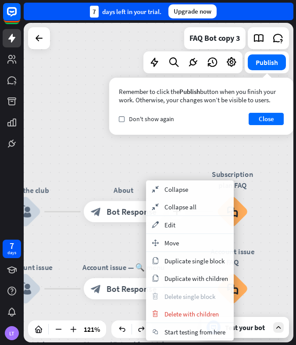
click at [122, 214] on span "Bot Response" at bounding box center [132, 211] width 50 height 11
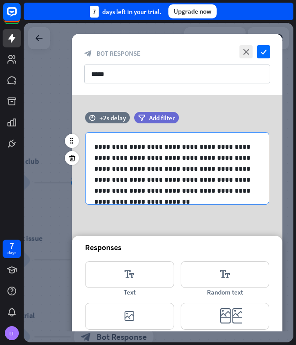
scroll to position [1, 0]
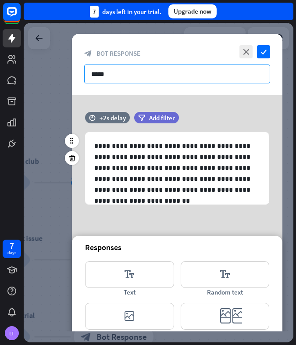
drag, startPoint x: 123, startPoint y: 74, endPoint x: 80, endPoint y: 79, distance: 43.4
click at [80, 79] on div "close check block_bot_response Bot Response *****" at bounding box center [177, 64] width 211 height 61
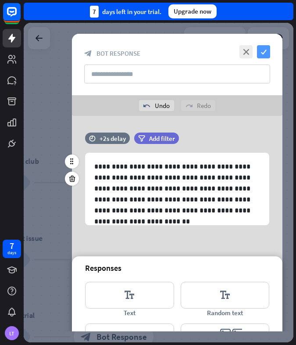
click at [269, 45] on icon "check" at bounding box center [263, 51] width 13 height 13
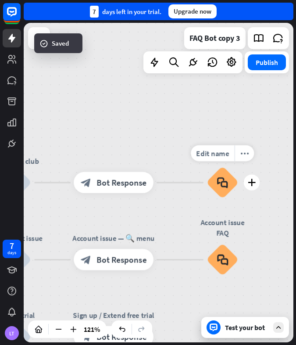
click at [224, 186] on icon "block_faq" at bounding box center [222, 183] width 11 height 12
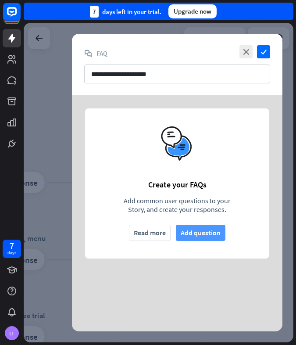
click at [196, 233] on button "Add question" at bounding box center [201, 233] width 50 height 16
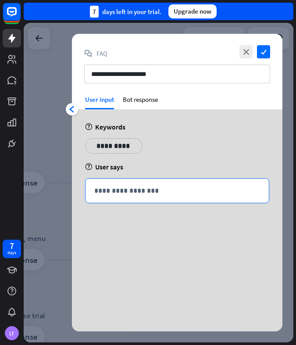
click at [118, 185] on div "**********" at bounding box center [178, 191] width 184 height 24
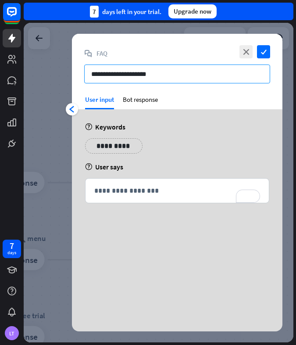
drag, startPoint x: 157, startPoint y: 76, endPoint x: 89, endPoint y: 72, distance: 68.2
click at [89, 72] on input "**********" at bounding box center [177, 74] width 186 height 19
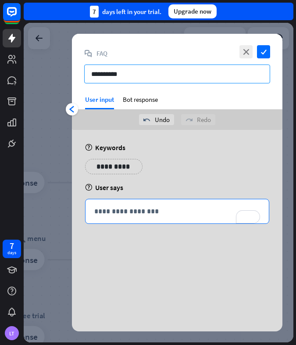
type input "**********"
click at [115, 218] on div "**********" at bounding box center [178, 211] width 184 height 24
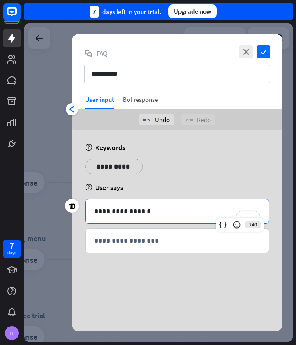
click at [142, 98] on div "Bot response" at bounding box center [140, 102] width 35 height 14
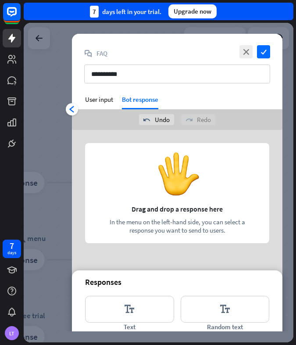
click at [179, 180] on div at bounding box center [177, 196] width 211 height 132
click at [140, 308] on icon "editor_text" at bounding box center [129, 309] width 89 height 27
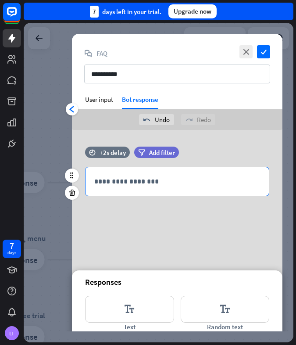
click at [152, 180] on p "**********" at bounding box center [177, 181] width 166 height 11
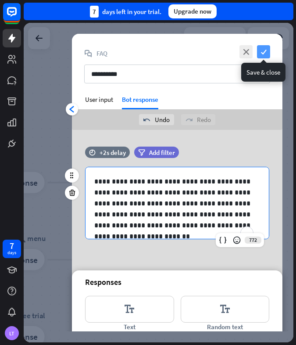
click at [266, 52] on icon "check" at bounding box center [263, 51] width 13 height 13
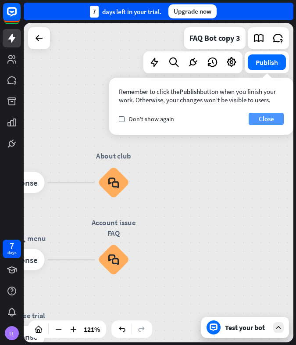
click at [270, 115] on button "Close" at bounding box center [266, 119] width 35 height 12
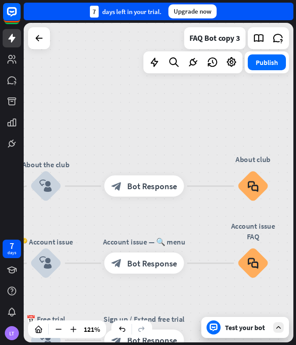
drag, startPoint x: 273, startPoint y: 166, endPoint x: 296, endPoint y: 163, distance: 23.4
click at [296, 163] on div "home_2 Start point ✨ Main menu block_bot_response Bot Response About the club b…" at bounding box center [160, 184] width 273 height 322
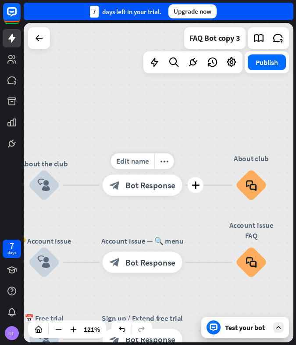
click at [149, 186] on span "Bot Response" at bounding box center [151, 185] width 50 height 11
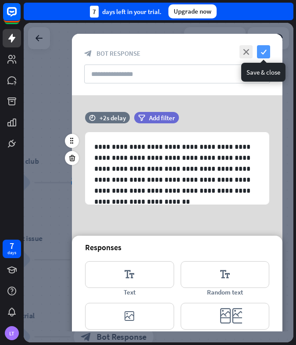
click at [262, 49] on icon "check" at bounding box center [263, 51] width 13 height 13
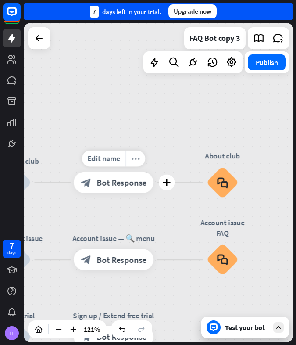
click at [137, 160] on icon "more_horiz" at bounding box center [136, 159] width 8 height 8
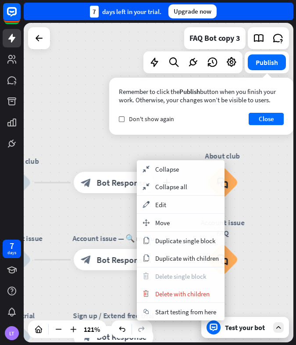
click at [120, 172] on div "plus block_bot_response Bot Response" at bounding box center [114, 182] width 80 height 21
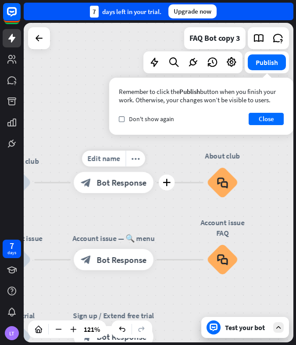
drag, startPoint x: 216, startPoint y: 185, endPoint x: 125, endPoint y: 170, distance: 92.6
click at [47, 184] on icon "plus" at bounding box center [44, 182] width 8 height 7
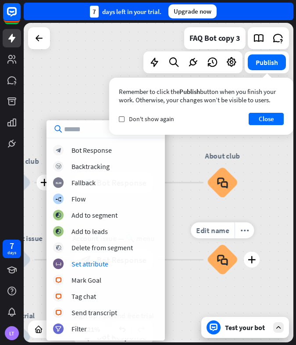
click at [207, 276] on div "Edit name more_horiz plus Account issue FAQ block_faq" at bounding box center [223, 260] width 32 height 32
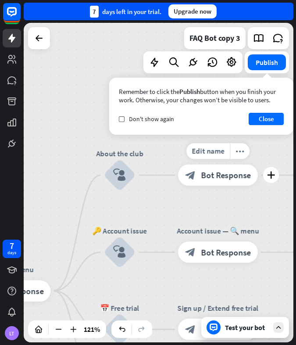
drag, startPoint x: 74, startPoint y: 205, endPoint x: 143, endPoint y: 191, distance: 69.8
click at [178, 186] on div "Edit name more_horiz plus block_bot_response Bot Response" at bounding box center [218, 175] width 80 height 21
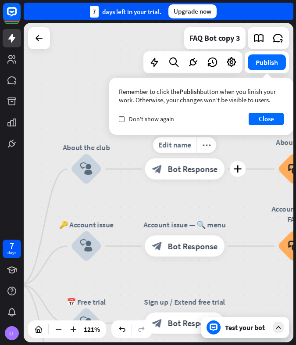
click at [185, 169] on span "Bot Response" at bounding box center [193, 169] width 50 height 11
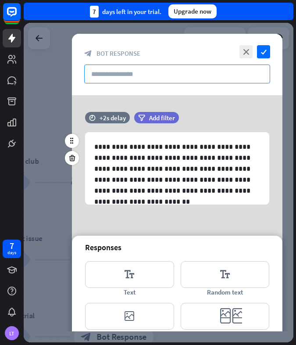
click at [144, 73] on input "text" at bounding box center [177, 74] width 186 height 19
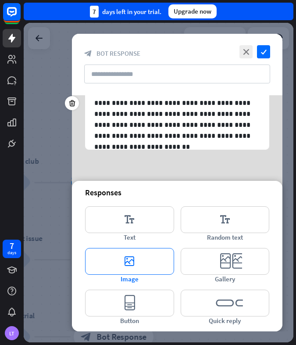
click at [163, 256] on icon "editor_image" at bounding box center [129, 261] width 89 height 27
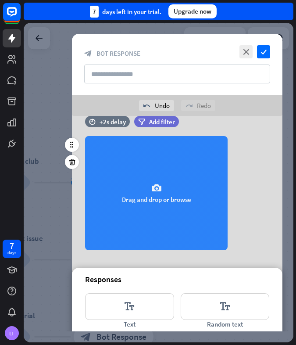
scroll to position [0, 0]
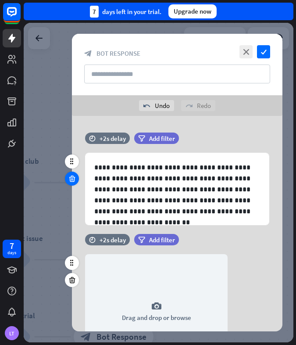
click at [68, 179] on div at bounding box center [72, 179] width 14 height 14
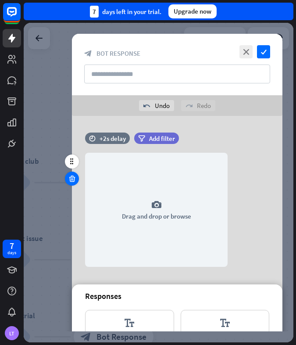
click at [70, 180] on icon at bounding box center [72, 179] width 8 height 8
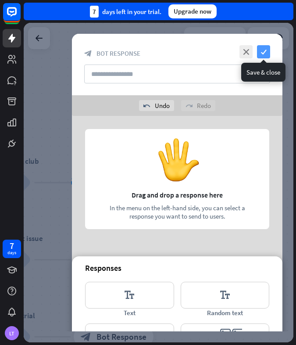
click at [267, 55] on icon "check" at bounding box center [263, 51] width 13 height 13
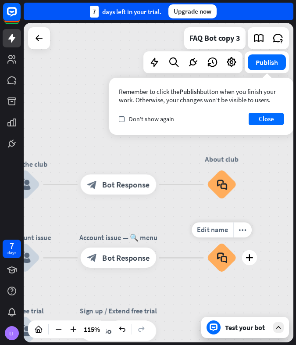
drag, startPoint x: 139, startPoint y: 234, endPoint x: 191, endPoint y: 237, distance: 52.8
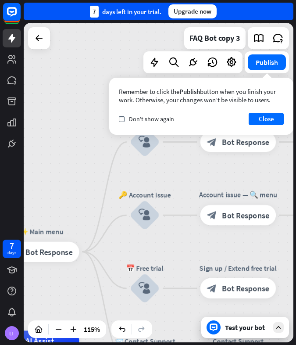
drag, startPoint x: 148, startPoint y: 224, endPoint x: 270, endPoint y: 182, distance: 128.9
click at [270, 182] on div "home_2 Start point ✨ Main menu block_bot_response Bot Response About the club b…" at bounding box center [159, 183] width 270 height 320
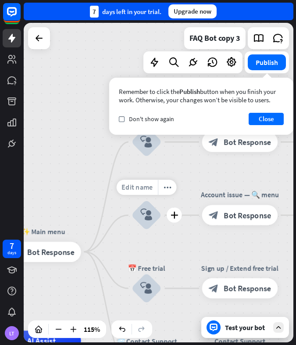
click at [150, 187] on span "Edit name" at bounding box center [137, 187] width 31 height 9
click at [202, 193] on div "Account issue — 🔍 menu" at bounding box center [240, 195] width 91 height 10
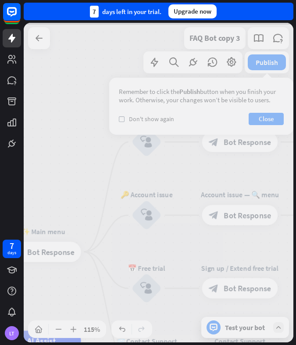
click at [144, 215] on div at bounding box center [159, 183] width 270 height 320
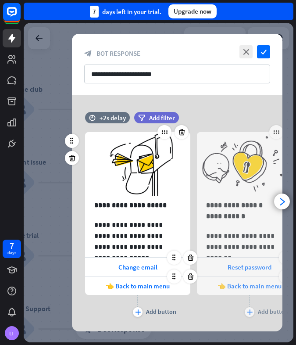
click at [182, 131] on icon at bounding box center [182, 132] width 8 height 8
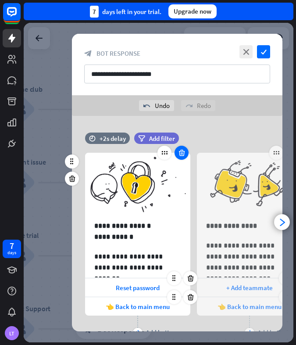
click at [181, 150] on icon at bounding box center [182, 153] width 8 height 8
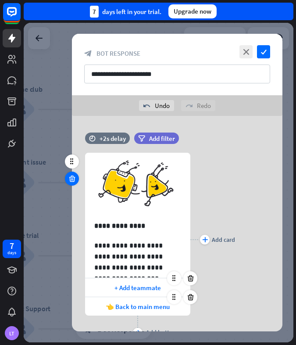
click at [70, 175] on icon at bounding box center [72, 179] width 8 height 8
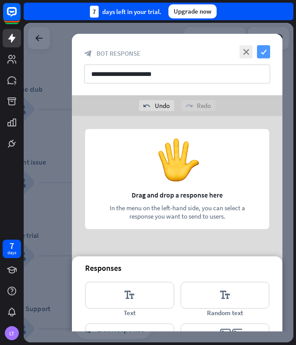
click at [263, 57] on icon "check" at bounding box center [263, 51] width 13 height 13
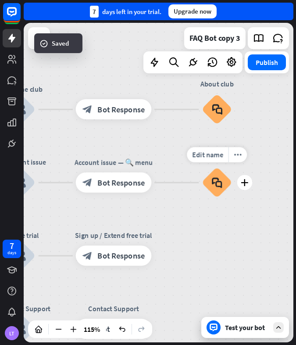
drag, startPoint x: 90, startPoint y: 159, endPoint x: 248, endPoint y: 152, distance: 158.2
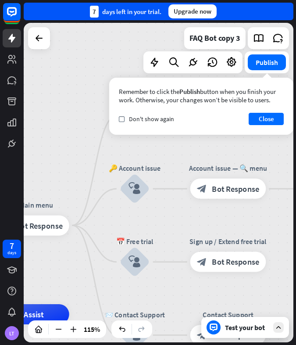
drag, startPoint x: 183, startPoint y: 140, endPoint x: 298, endPoint y: 146, distance: 114.8
click at [296, 146] on html "7 days LT close Product Help First steps Get started with ChatBot Help Center F…" at bounding box center [148, 172] width 296 height 345
click at [268, 115] on button "Close" at bounding box center [266, 119] width 35 height 12
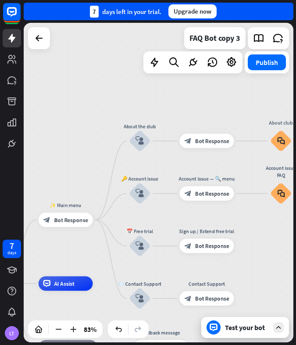
drag, startPoint x: 285, startPoint y: 146, endPoint x: 236, endPoint y: 97, distance: 69.3
click at [236, 97] on div "home_2 Start point ✨ Main menu block_bot_response Bot Response About the club b…" at bounding box center [159, 183] width 270 height 320
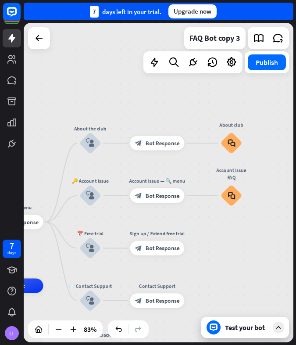
drag, startPoint x: 258, startPoint y: 163, endPoint x: 203, endPoint y: 166, distance: 55.4
click at [221, 154] on div "Edit name more_horiz About club block_faq" at bounding box center [232, 143] width 22 height 22
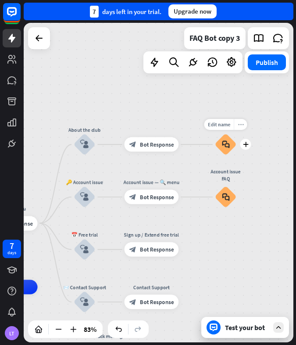
click at [242, 126] on icon "more_horiz" at bounding box center [241, 124] width 6 height 5
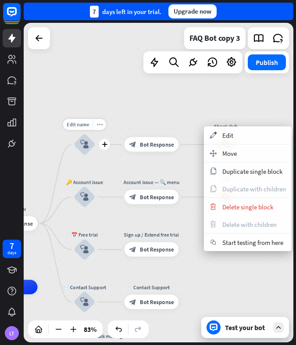
click at [86, 151] on div "block_user_input" at bounding box center [85, 145] width 22 height 22
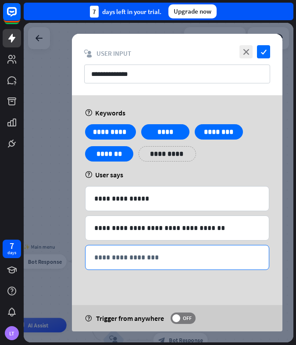
click at [149, 256] on p "**********" at bounding box center [177, 257] width 166 height 11
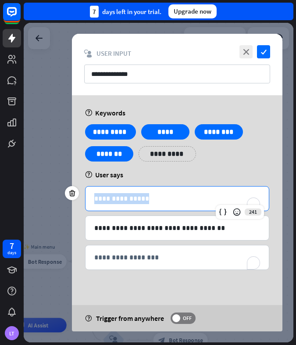
drag, startPoint x: 112, startPoint y: 199, endPoint x: 88, endPoint y: 196, distance: 23.9
click at [88, 196] on div "**********" at bounding box center [178, 199] width 184 height 24
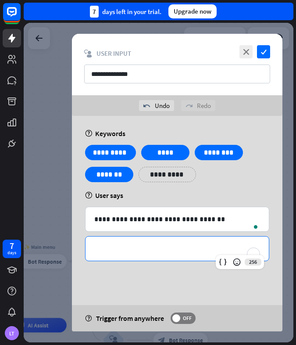
drag, startPoint x: 85, startPoint y: 233, endPoint x: 51, endPoint y: 236, distance: 34.0
click at [51, 236] on div "**********" at bounding box center [159, 183] width 270 height 320
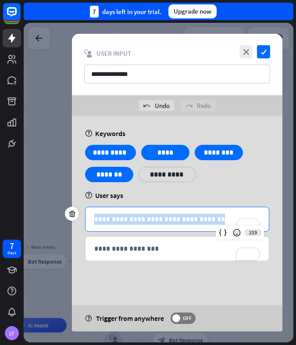
drag, startPoint x: 218, startPoint y: 218, endPoint x: 86, endPoint y: 210, distance: 132.8
click at [86, 210] on div "**********" at bounding box center [178, 219] width 184 height 24
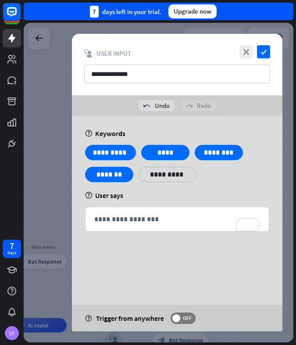
click at [255, 46] on div "close check" at bounding box center [254, 51] width 33 height 13
click at [244, 52] on icon "close" at bounding box center [246, 51] width 13 height 13
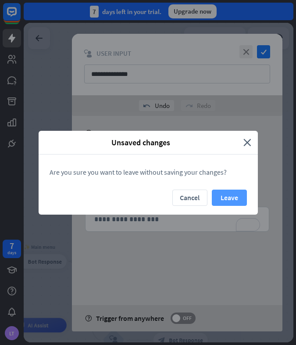
click at [235, 191] on button "Leave" at bounding box center [229, 198] width 35 height 16
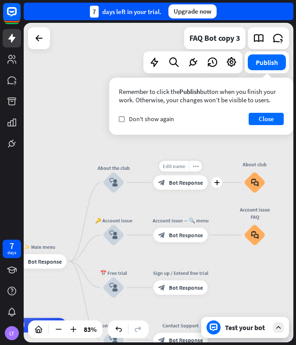
drag, startPoint x: 256, startPoint y: 188, endPoint x: 160, endPoint y: 166, distance: 98.2
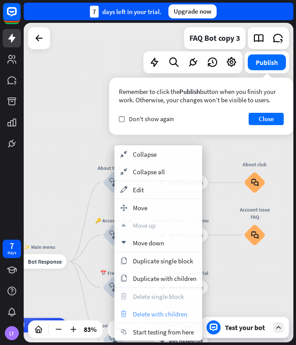
click at [160, 313] on span "Delete with children" at bounding box center [160, 314] width 54 height 8
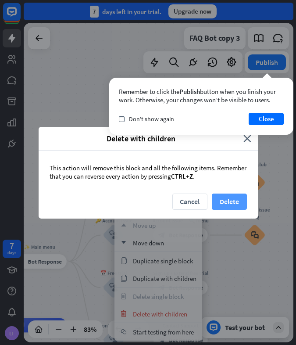
click at [231, 203] on button "Delete" at bounding box center [229, 202] width 35 height 16
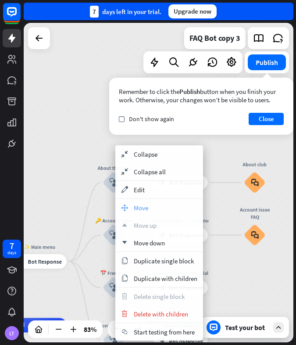
click at [155, 211] on div "move_block Move" at bounding box center [159, 208] width 88 height 18
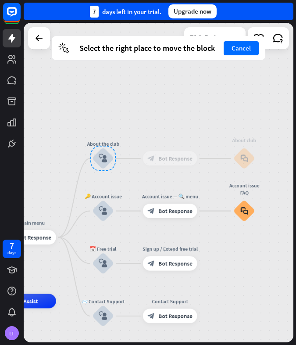
drag, startPoint x: 118, startPoint y: 188, endPoint x: 83, endPoint y: 173, distance: 37.2
click at [90, 171] on div at bounding box center [102, 158] width 25 height 25
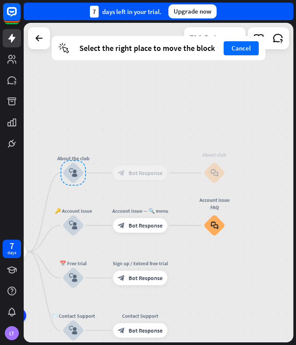
drag, startPoint x: 78, startPoint y: 163, endPoint x: 53, endPoint y: 163, distance: 25.5
click at [61, 163] on div at bounding box center [73, 172] width 25 height 25
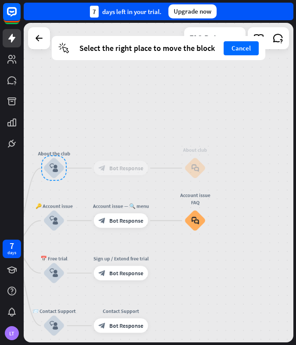
drag, startPoint x: 204, startPoint y: 172, endPoint x: 157, endPoint y: 164, distance: 47.7
click at [246, 48] on button "Cancel" at bounding box center [241, 48] width 35 height 14
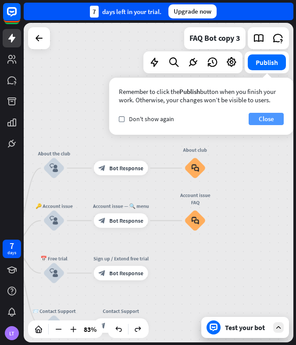
click at [263, 120] on button "Close" at bounding box center [266, 119] width 35 height 12
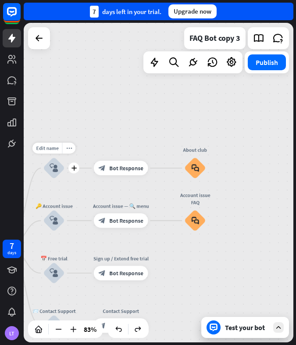
click at [55, 169] on icon "block_user_input" at bounding box center [54, 168] width 9 height 9
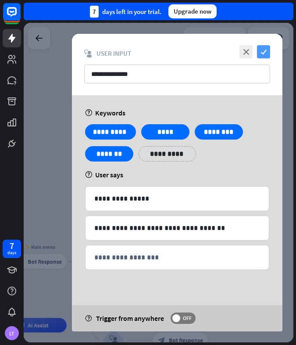
click at [267, 54] on icon "check" at bounding box center [263, 51] width 13 height 13
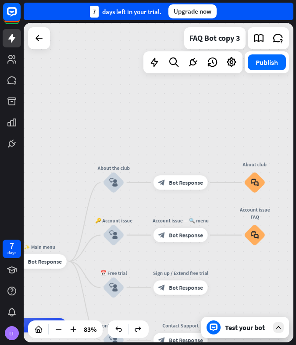
click at [239, 333] on div "Test your bot" at bounding box center [246, 327] width 88 height 21
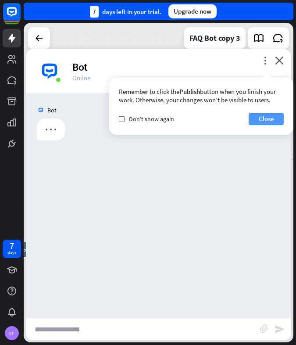
click at [270, 119] on button "Close" at bounding box center [266, 119] width 35 height 12
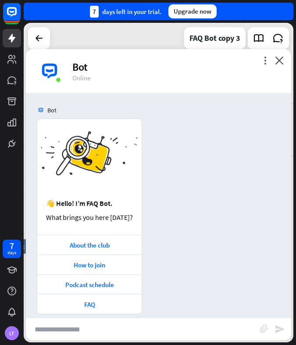
scroll to position [10, 0]
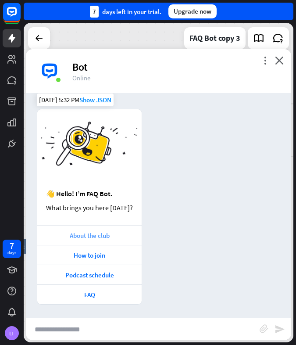
click at [86, 234] on div "About the club" at bounding box center [90, 235] width 96 height 8
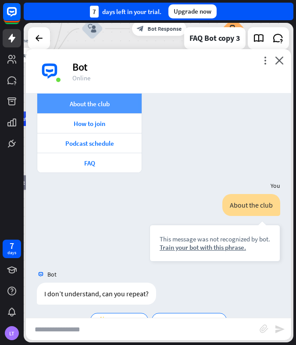
scroll to position [166, 0]
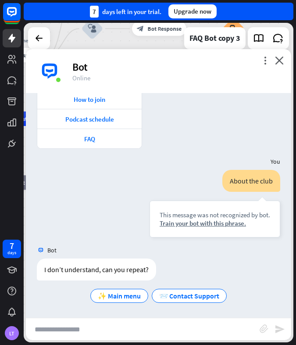
click at [284, 61] on div "more_vert close Bot Online" at bounding box center [159, 71] width 266 height 44
click at [278, 62] on icon "close" at bounding box center [279, 60] width 9 height 8
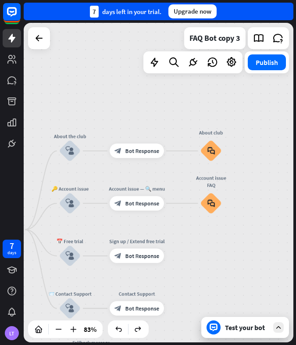
drag, startPoint x: 148, startPoint y: 193, endPoint x: 127, endPoint y: 368, distance: 176.1
click at [127, 345] on html "7 days LT close Product Help First steps Get started with ChatBot Help Center F…" at bounding box center [148, 172] width 296 height 345
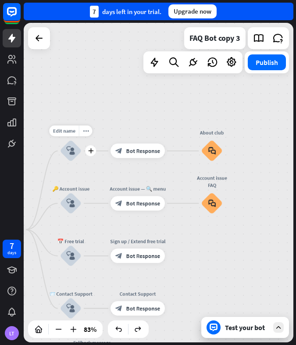
click at [72, 156] on div "block_user_input" at bounding box center [71, 151] width 22 height 22
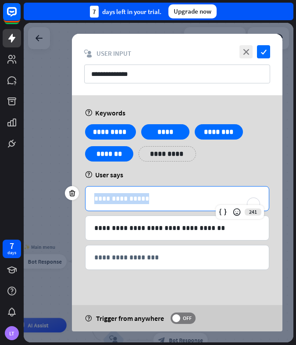
drag, startPoint x: 113, startPoint y: 192, endPoint x: 91, endPoint y: 199, distance: 22.9
click at [91, 199] on div "**********" at bounding box center [178, 199] width 184 height 24
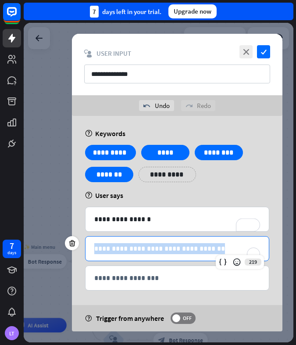
drag, startPoint x: 94, startPoint y: 252, endPoint x: 209, endPoint y: 245, distance: 114.4
click at [209, 245] on p "**********" at bounding box center [177, 248] width 166 height 11
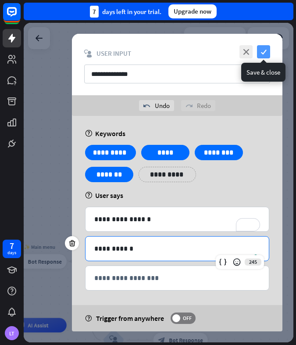
click at [263, 54] on icon "check" at bounding box center [263, 51] width 13 height 13
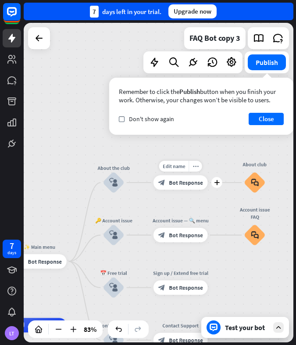
click at [183, 180] on span "Bot Response" at bounding box center [186, 182] width 34 height 7
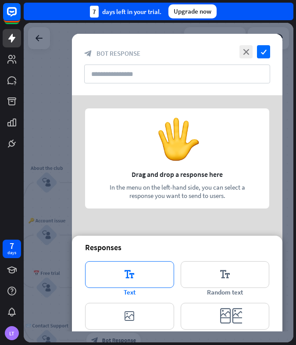
click at [133, 271] on icon "editor_text" at bounding box center [129, 274] width 89 height 27
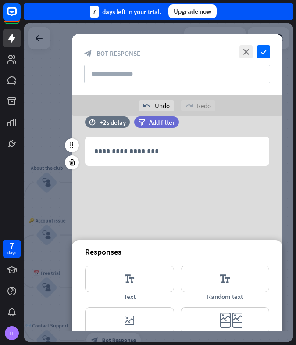
scroll to position [17, 0]
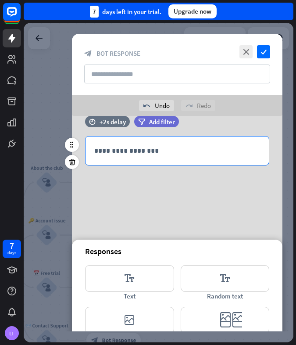
click at [175, 145] on p "**********" at bounding box center [177, 150] width 166 height 11
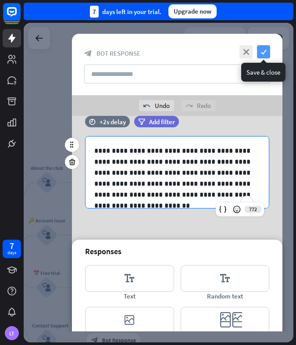
click at [263, 50] on icon "check" at bounding box center [263, 51] width 13 height 13
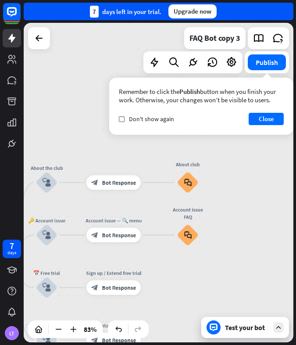
click at [243, 329] on div "Test your bot" at bounding box center [247, 327] width 44 height 9
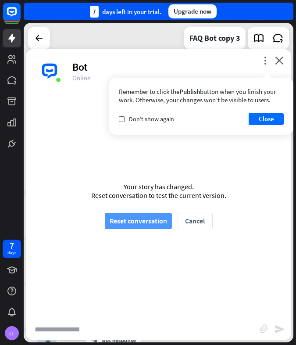
click at [137, 218] on button "Reset conversation" at bounding box center [138, 221] width 67 height 16
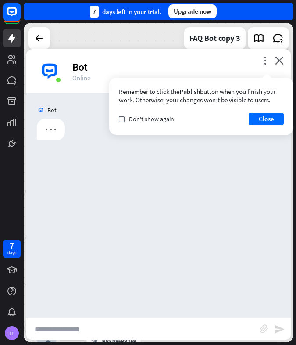
click at [82, 328] on input "text" at bounding box center [143, 329] width 234 height 22
type input "*"
type input "**********"
